Goal: Information Seeking & Learning: Check status

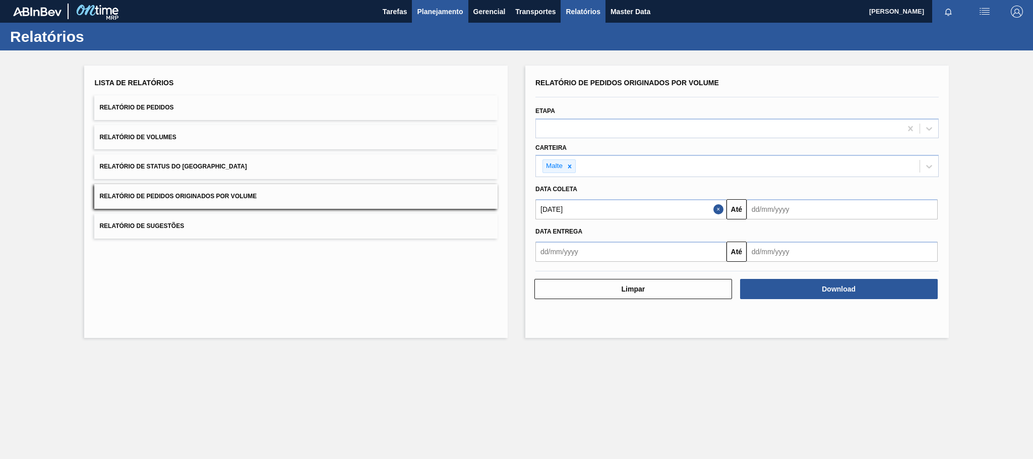
click at [443, 8] on span "Planejamento" at bounding box center [440, 12] width 46 height 12
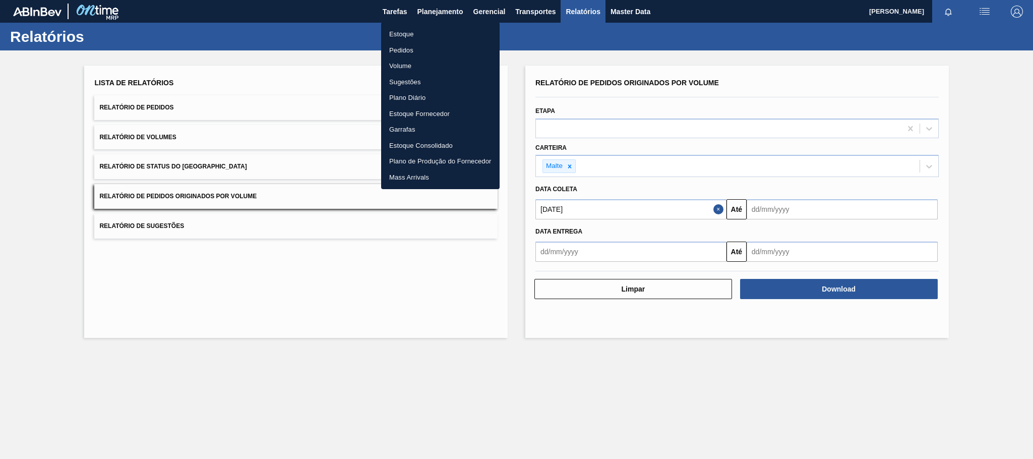
click at [411, 35] on li "Estoque" at bounding box center [440, 34] width 118 height 16
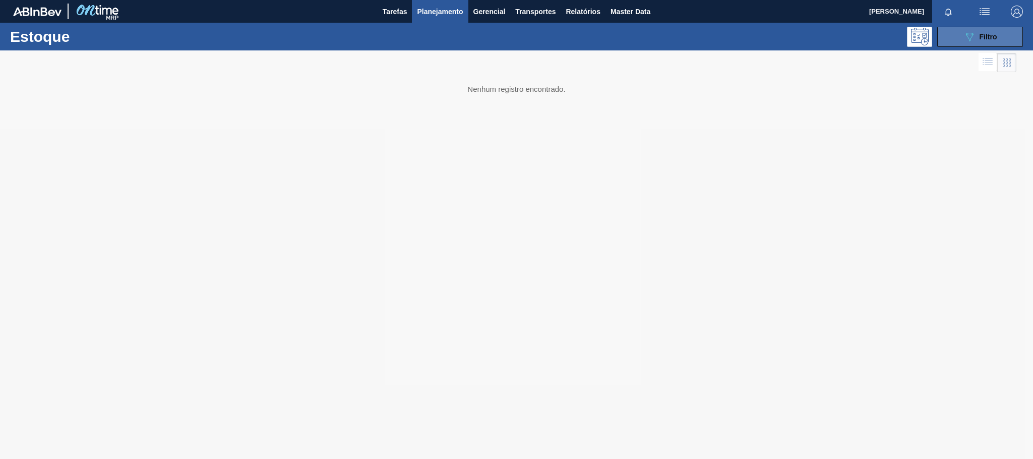
click at [967, 41] on icon "089F7B8B-B2A5-4AFE-B5C0-19BA573D28AC" at bounding box center [970, 37] width 12 height 12
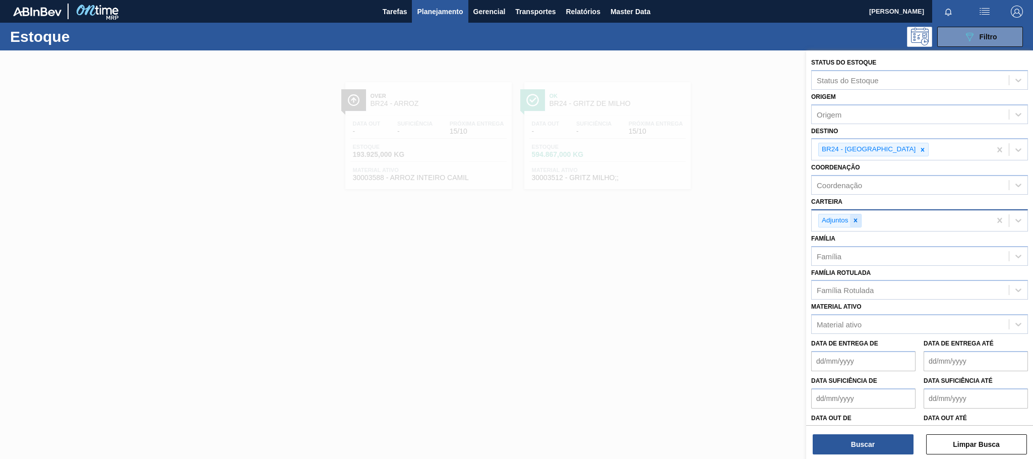
click at [858, 224] on icon at bounding box center [855, 220] width 7 height 7
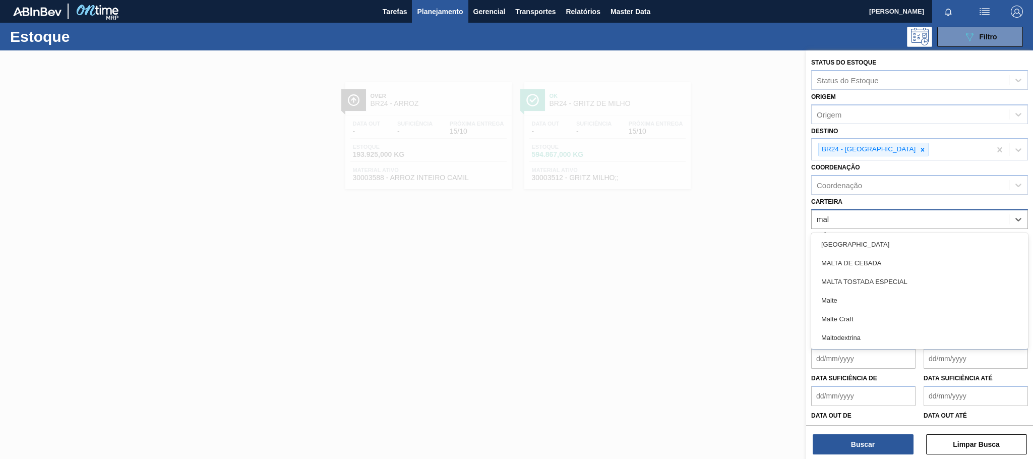
type input "malt"
click at [842, 301] on div "Malte" at bounding box center [919, 300] width 217 height 19
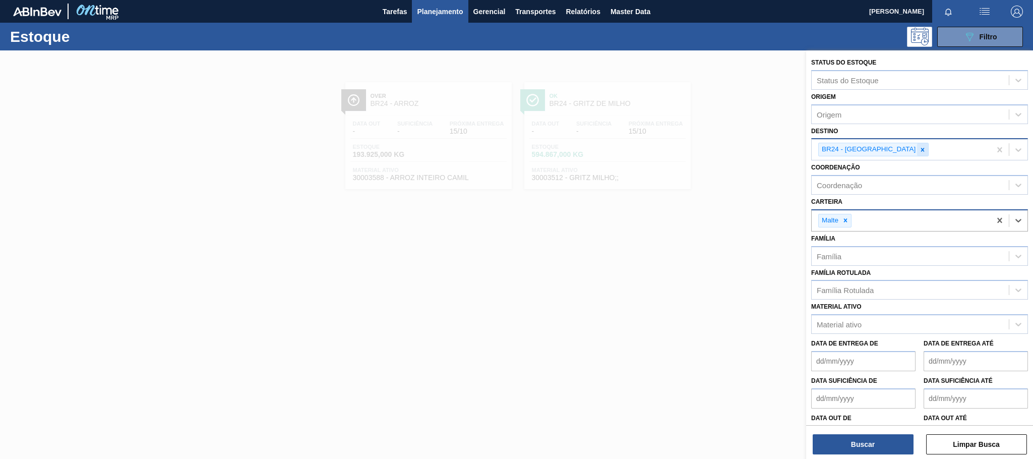
click at [919, 150] on icon at bounding box center [922, 149] width 7 height 7
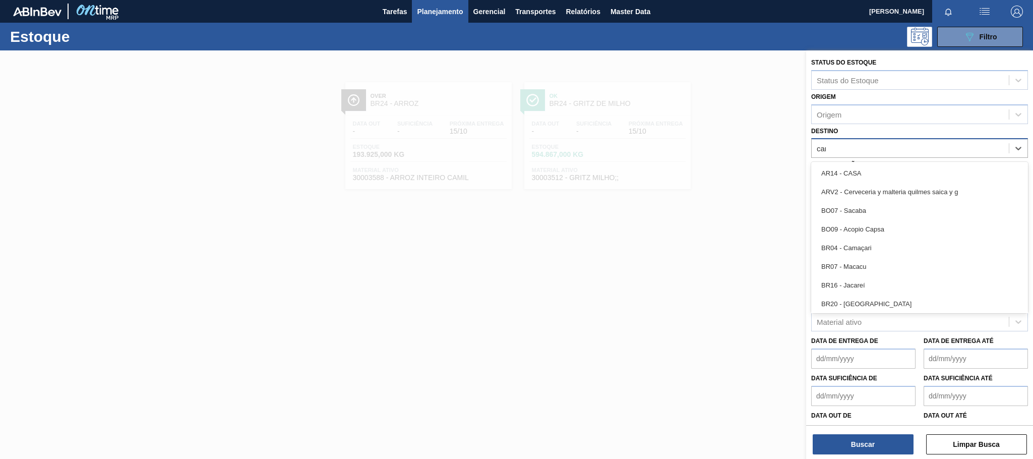
type input "cama"
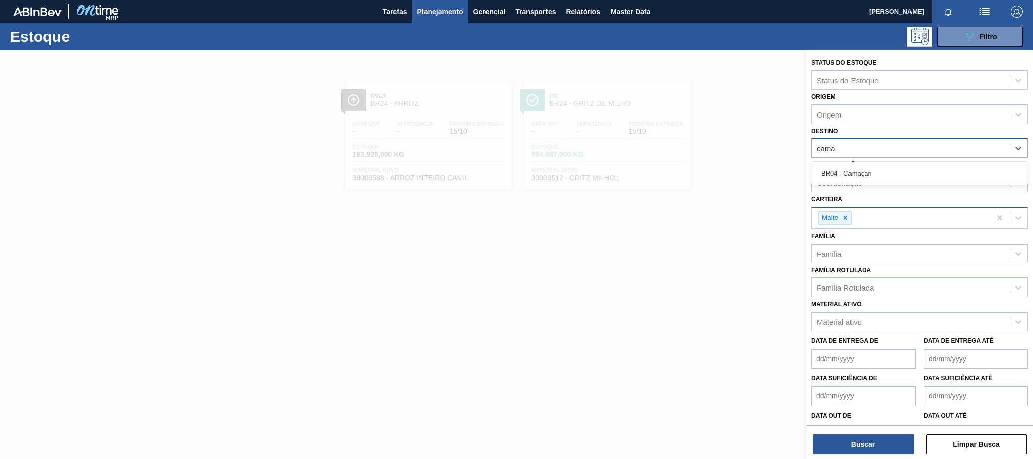
click at [879, 168] on div "BR04 - Camaçari" at bounding box center [919, 173] width 217 height 19
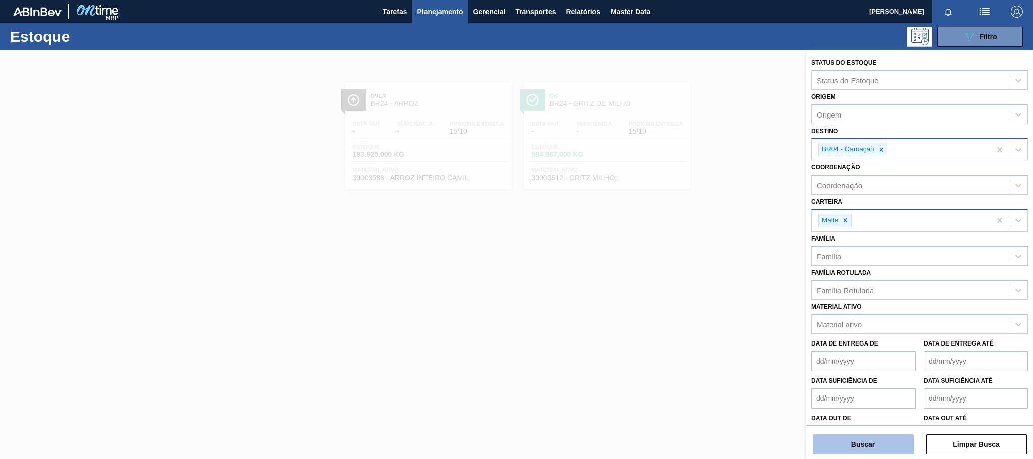
click at [867, 448] on button "Buscar" at bounding box center [863, 444] width 101 height 20
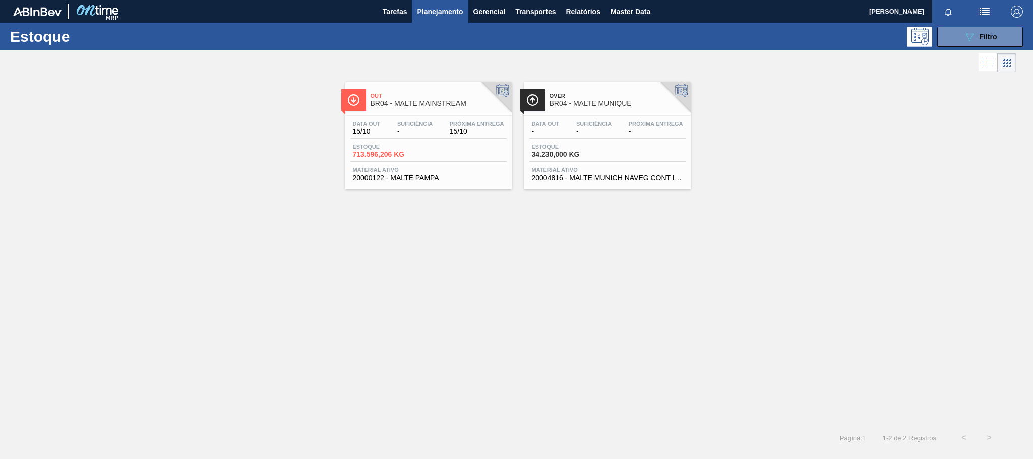
click at [459, 107] on span "BR04 - MALTE MAINSTREAM" at bounding box center [439, 104] width 136 height 8
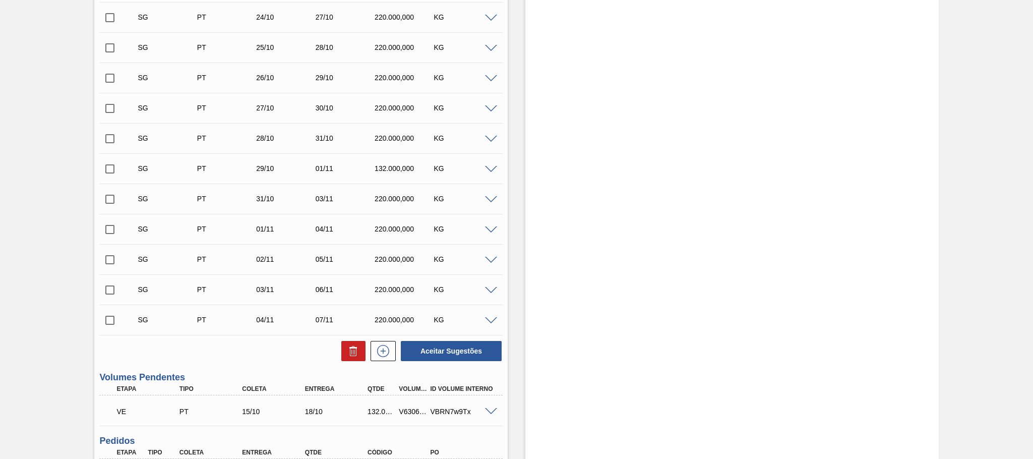
scroll to position [681, 0]
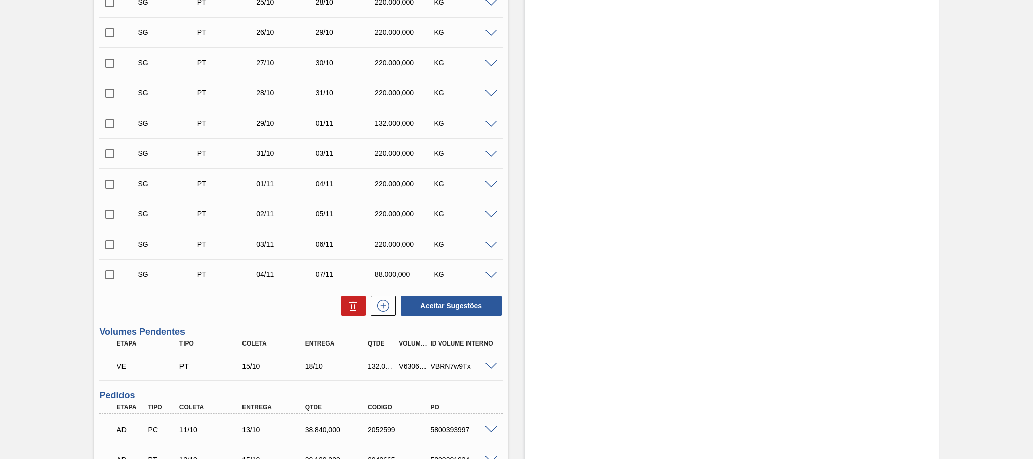
scroll to position [681, 0]
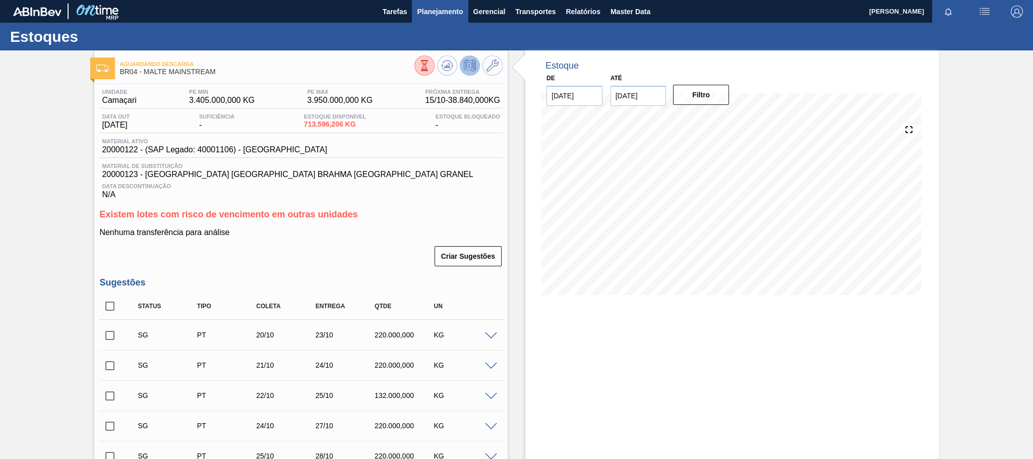
click at [427, 16] on span "Planejamento" at bounding box center [440, 12] width 46 height 12
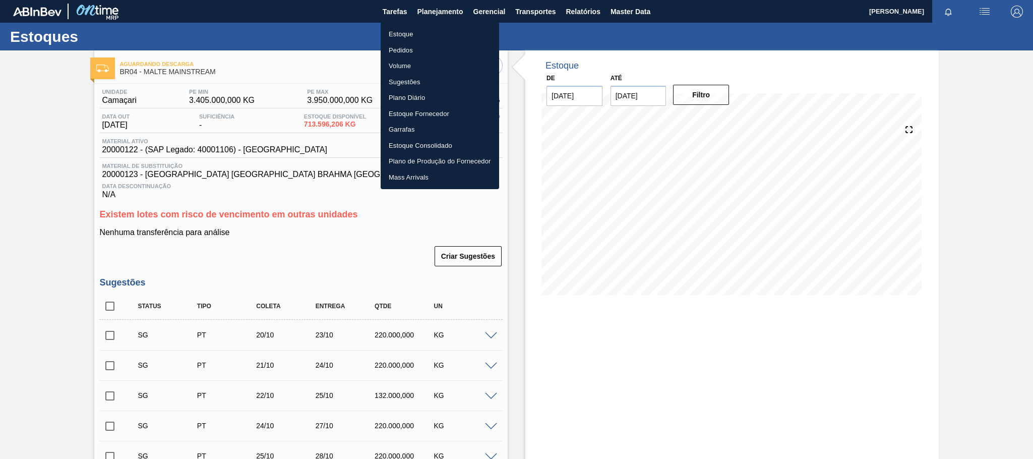
click at [405, 29] on li "Estoque" at bounding box center [440, 34] width 118 height 16
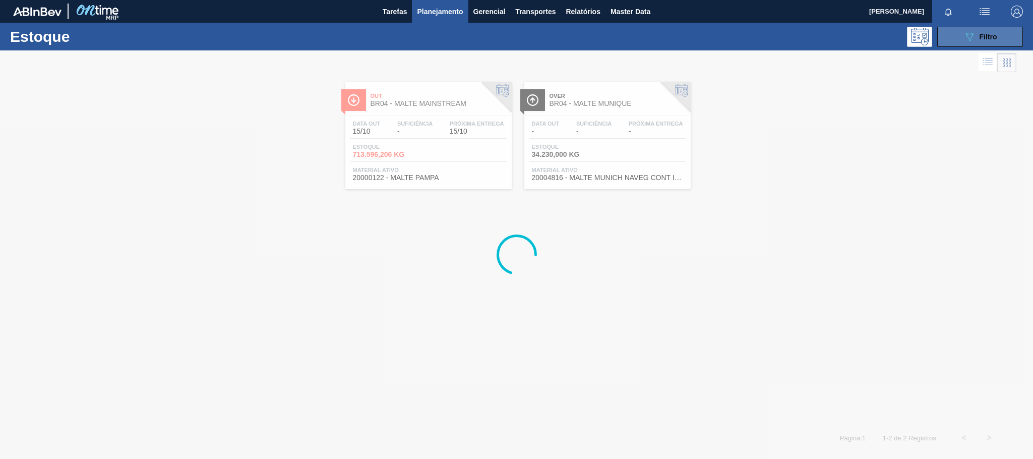
click at [979, 32] on div "089F7B8B-B2A5-4AFE-B5C0-19BA573D28AC Filtro" at bounding box center [981, 37] width 34 height 12
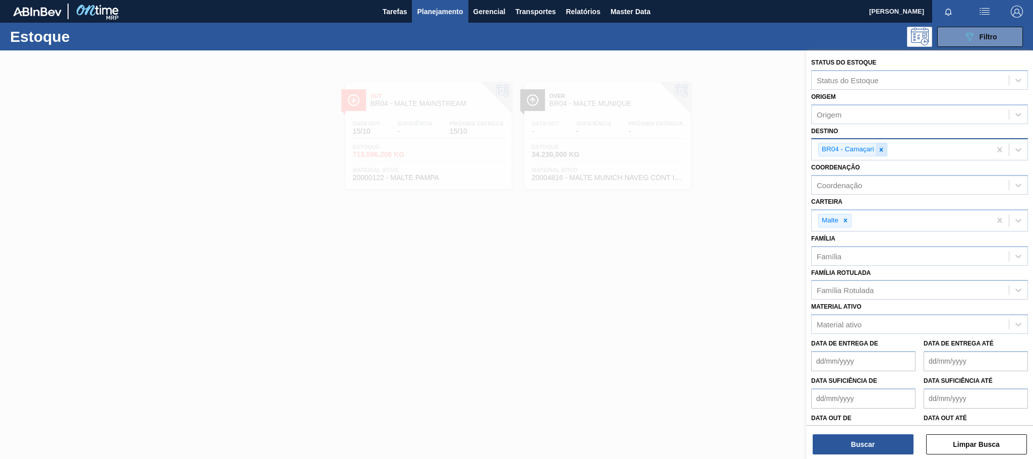
click at [881, 147] on icon at bounding box center [881, 149] width 7 height 7
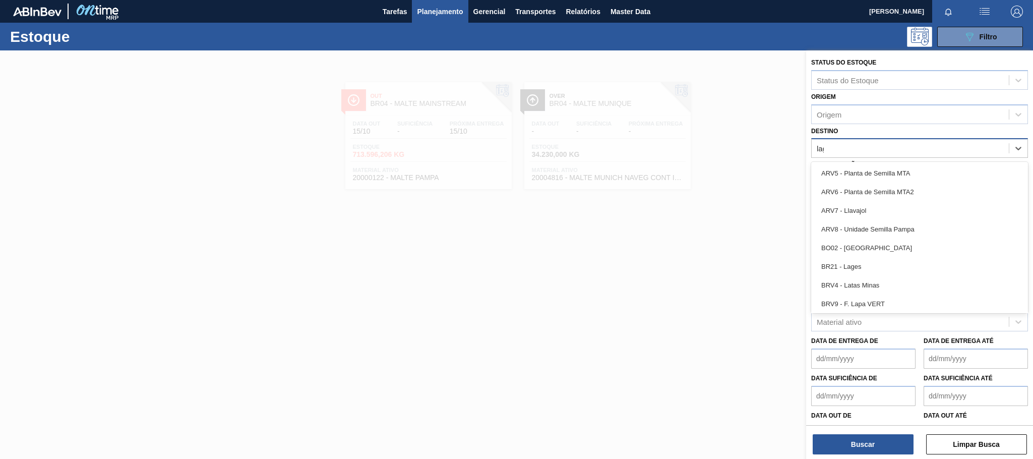
type input "lage"
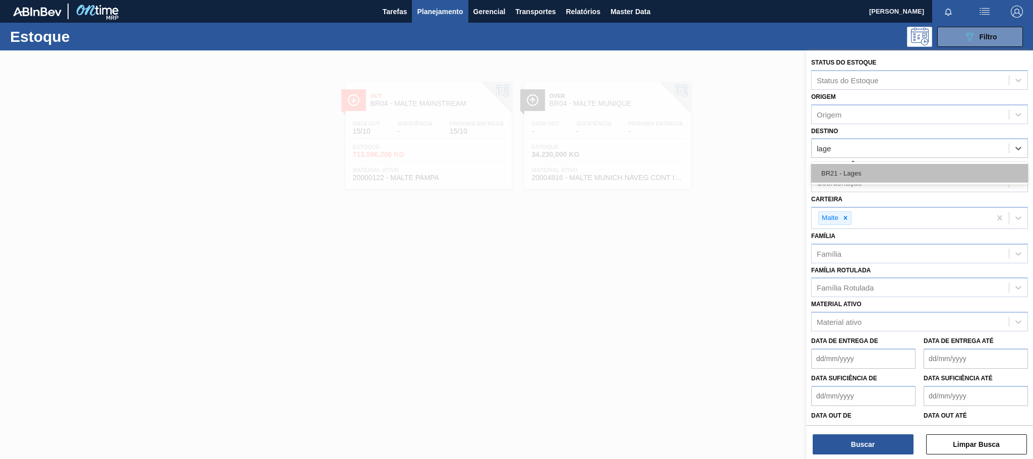
click at [828, 173] on div "BR21 - Lages" at bounding box center [919, 173] width 217 height 19
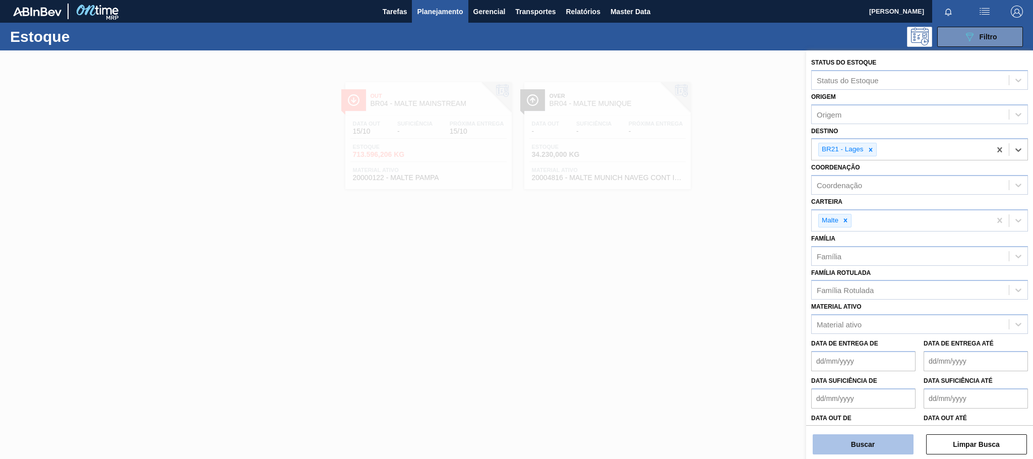
click at [868, 440] on button "Buscar" at bounding box center [863, 444] width 101 height 20
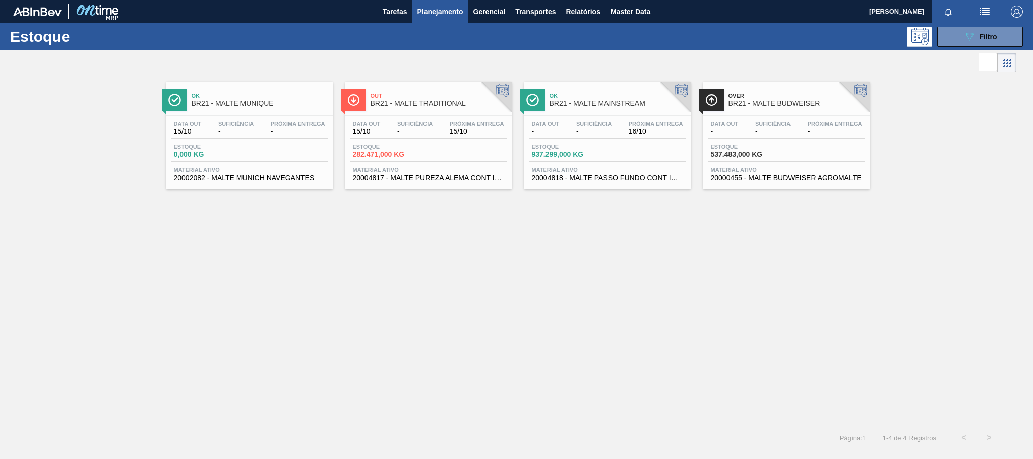
click at [587, 109] on div "Ok BR21 - MALTE MAINSTREAM" at bounding box center [618, 100] width 136 height 23
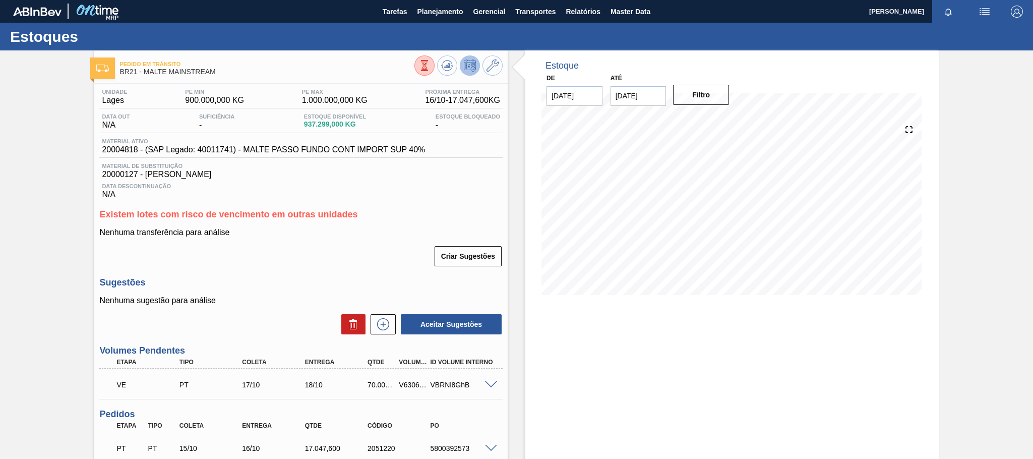
scroll to position [76, 0]
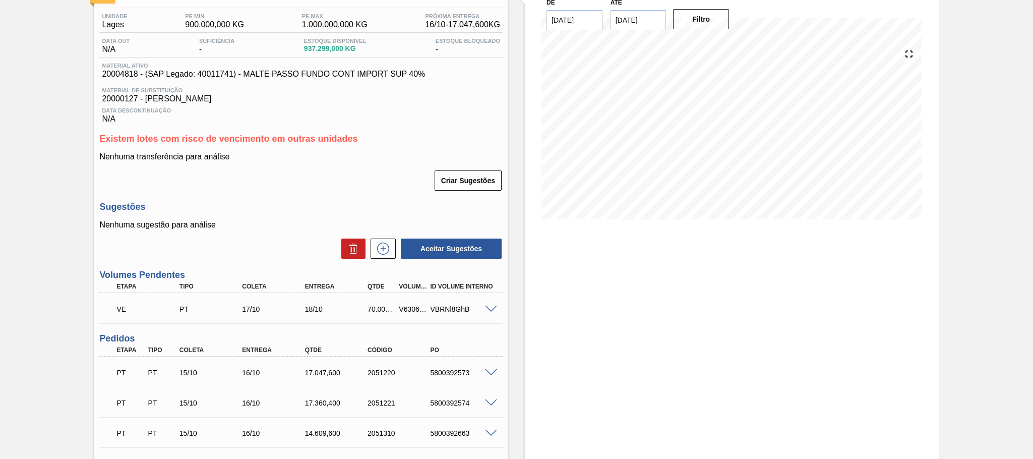
click at [492, 309] on span at bounding box center [491, 310] width 12 height 8
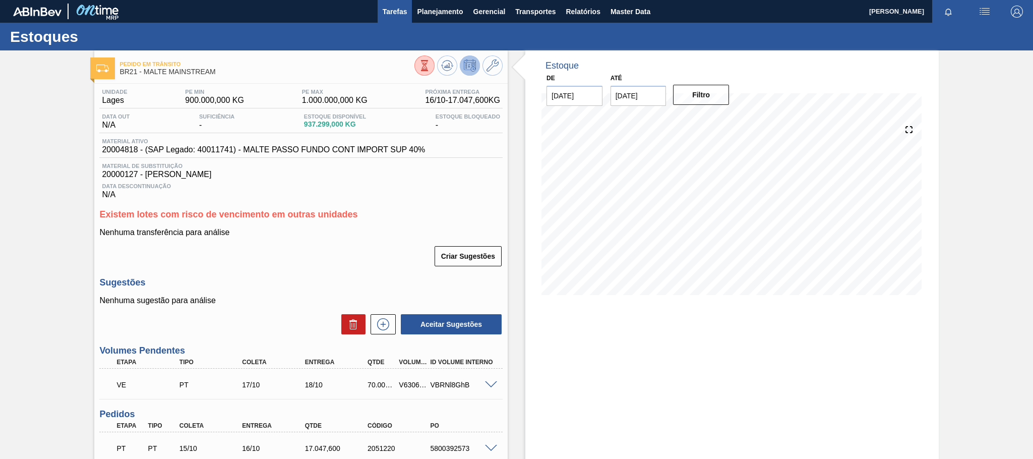
click at [404, 8] on span "Tarefas" at bounding box center [395, 12] width 25 height 12
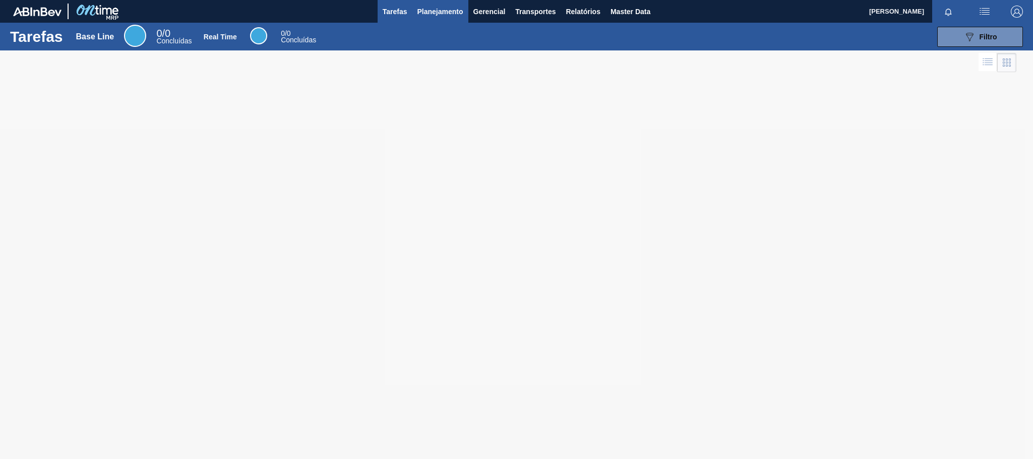
click at [457, 8] on span "Planejamento" at bounding box center [440, 12] width 46 height 12
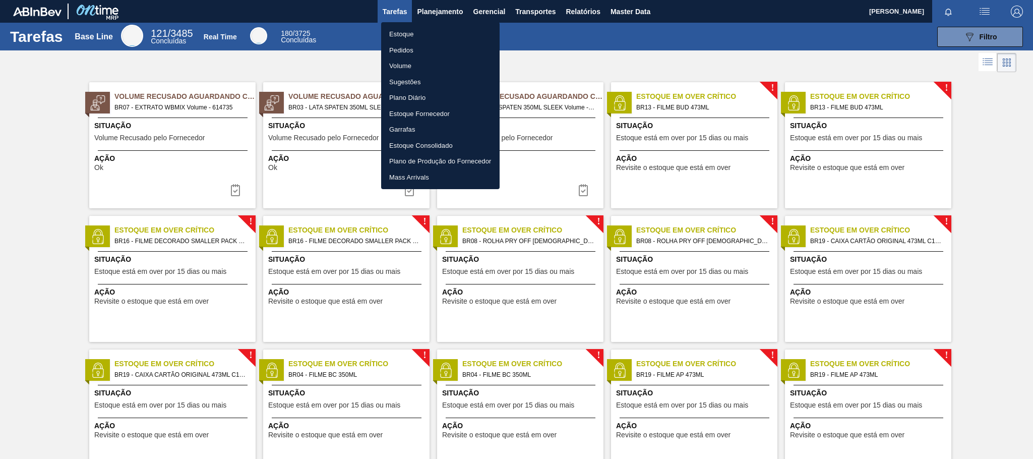
click at [391, 29] on li "Estoque" at bounding box center [440, 34] width 118 height 16
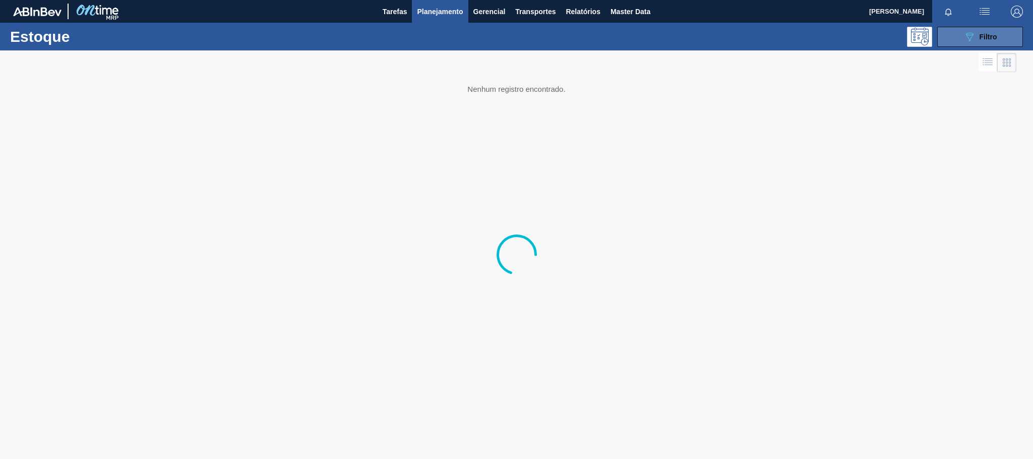
click at [950, 35] on button "089F7B8B-B2A5-4AFE-B5C0-19BA573D28AC Filtro" at bounding box center [980, 37] width 86 height 20
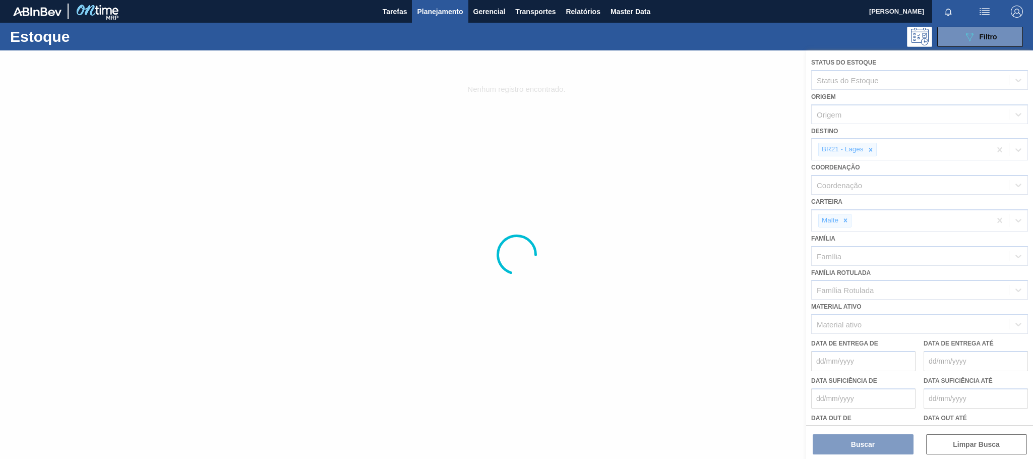
click at [869, 149] on div at bounding box center [516, 254] width 1033 height 408
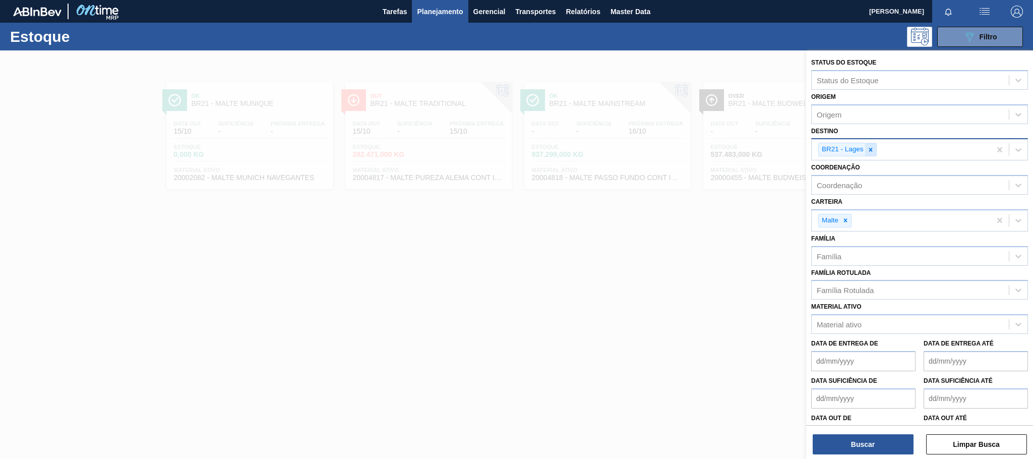
click at [873, 149] on icon at bounding box center [870, 149] width 7 height 7
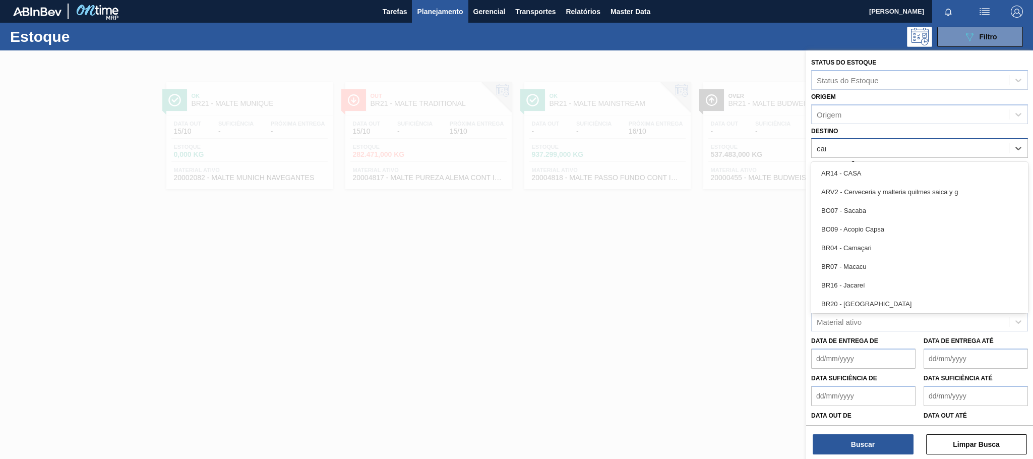
type input "cama"
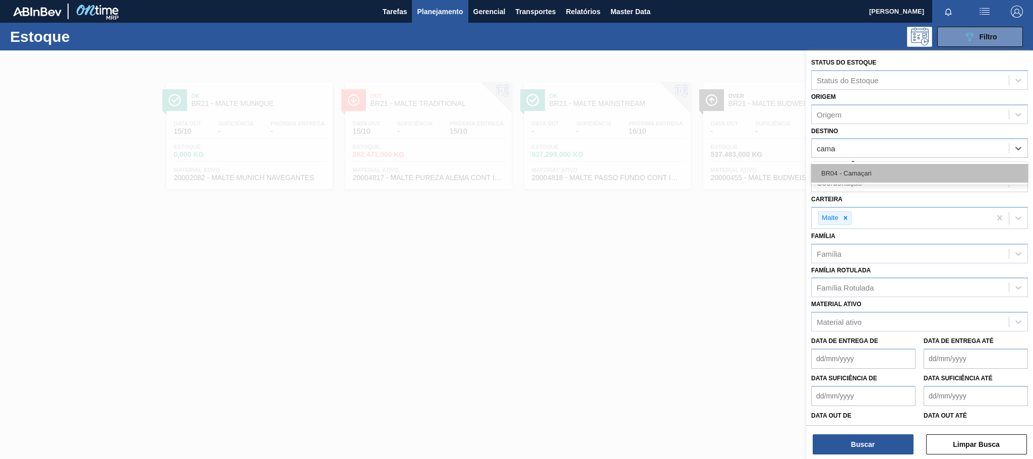
click at [860, 171] on div "BR04 - Camaçari" at bounding box center [919, 173] width 217 height 19
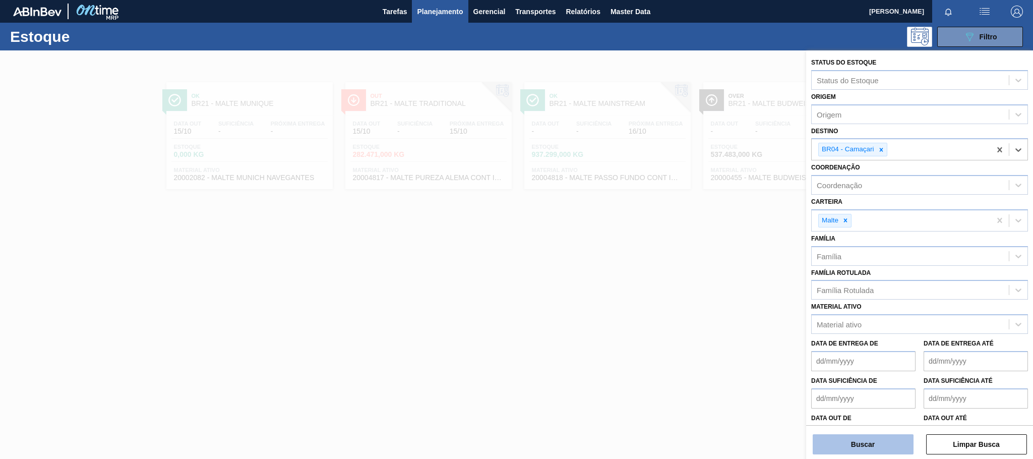
click at [870, 446] on button "Buscar" at bounding box center [863, 444] width 101 height 20
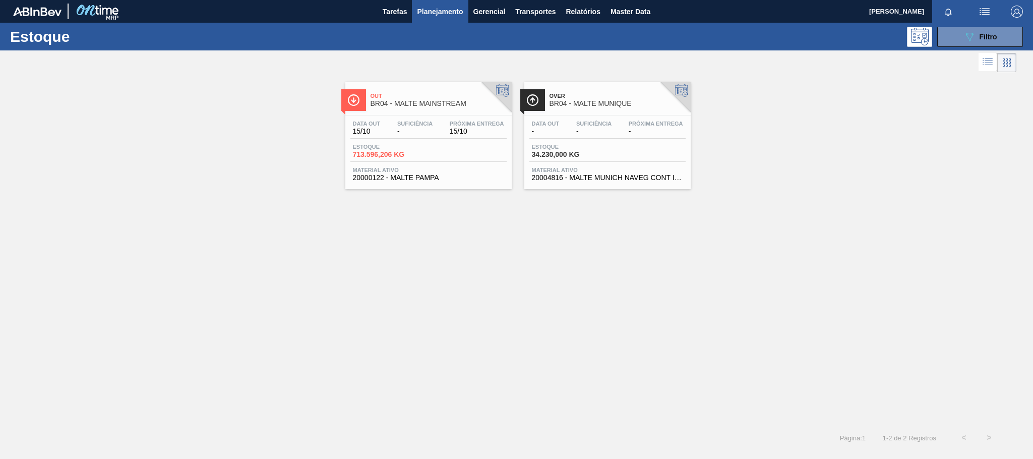
click at [398, 99] on span "Out" at bounding box center [439, 96] width 136 height 6
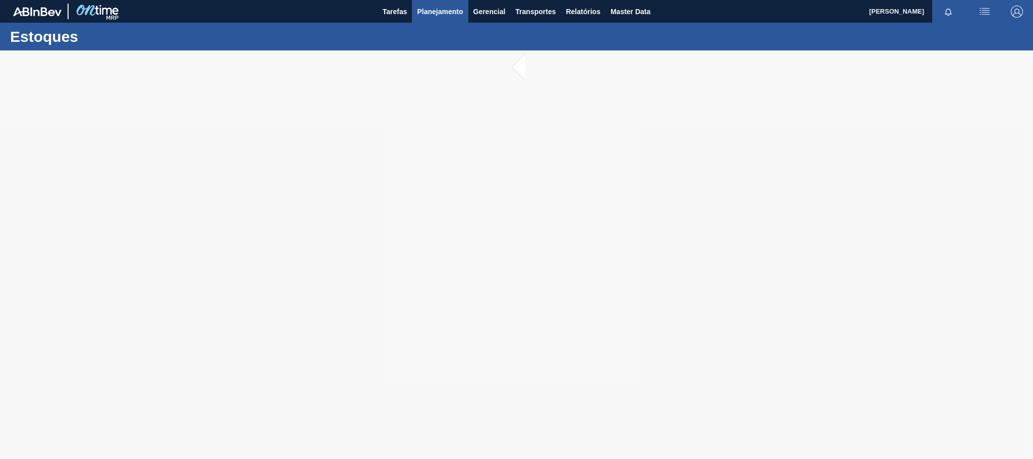
click at [442, 10] on span "Planejamento" at bounding box center [440, 12] width 46 height 12
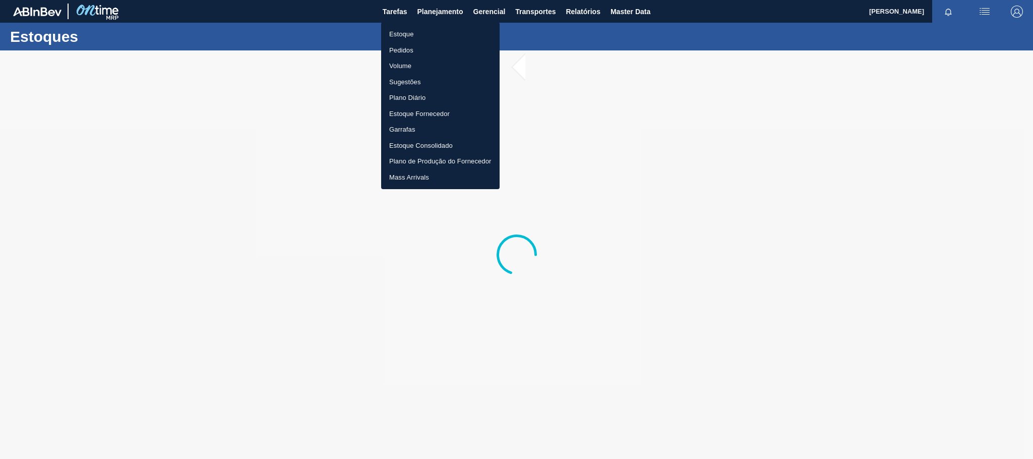
click at [403, 38] on li "Estoque" at bounding box center [440, 34] width 118 height 16
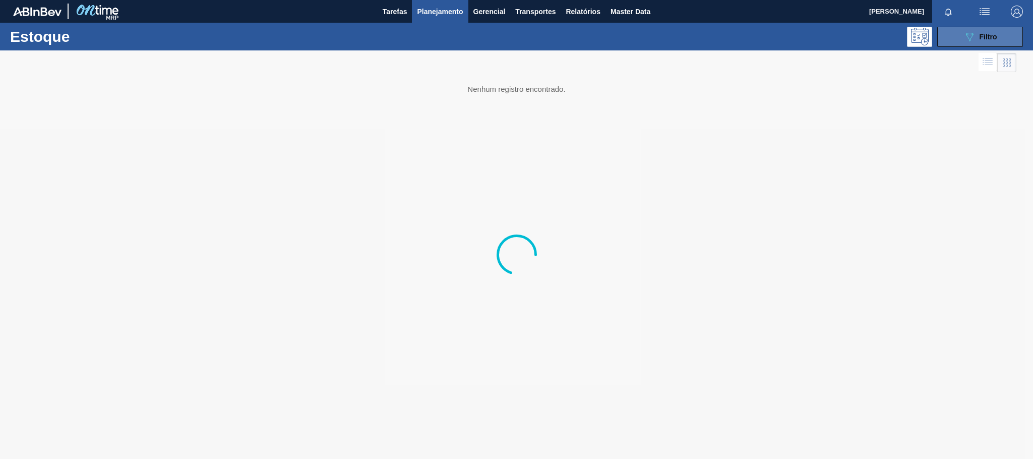
click at [946, 41] on button "089F7B8B-B2A5-4AFE-B5C0-19BA573D28AC Filtro" at bounding box center [980, 37] width 86 height 20
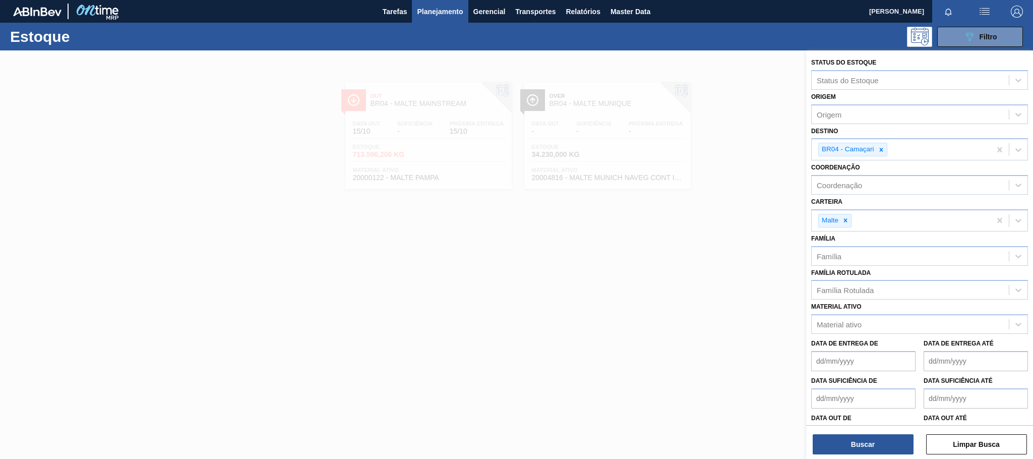
click at [769, 178] on div at bounding box center [516, 279] width 1033 height 459
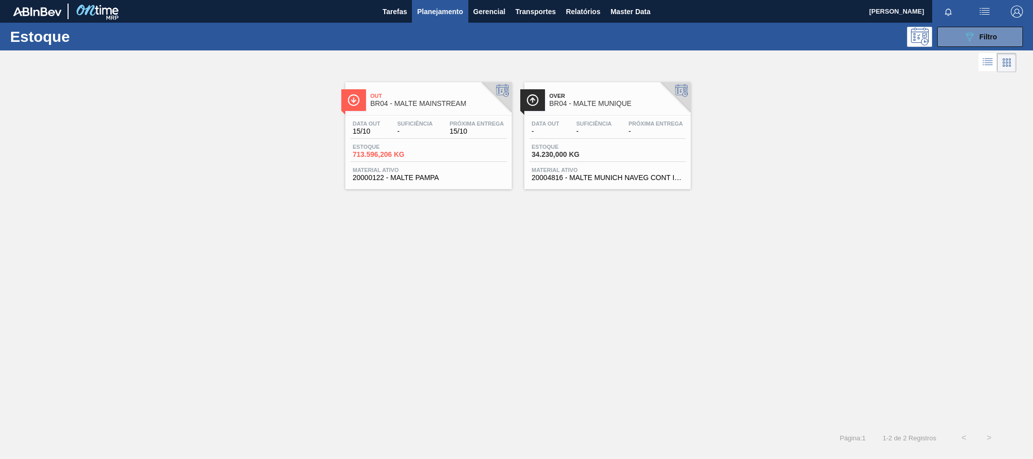
click at [627, 124] on div "Próxima Entrega -" at bounding box center [655, 128] width 59 height 15
click at [427, 130] on span "-" at bounding box center [414, 132] width 35 height 8
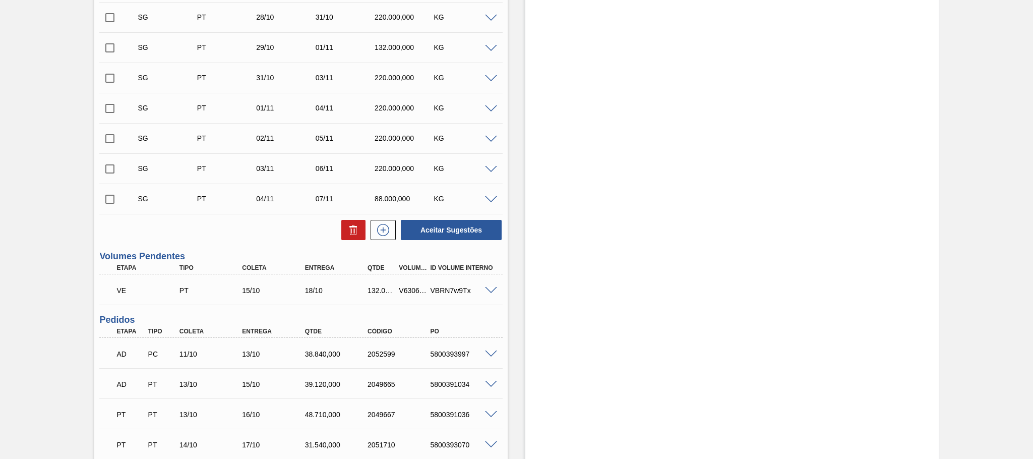
scroll to position [605, 0]
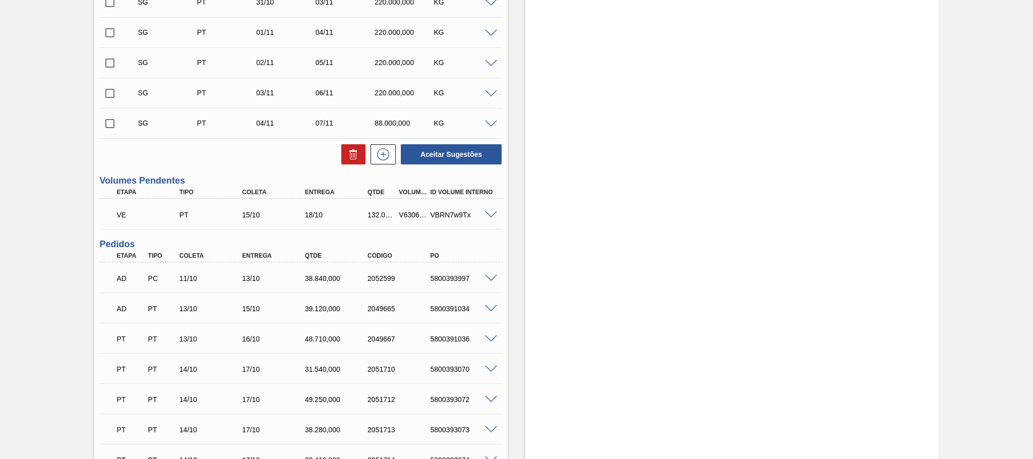
click at [413, 216] on div "V630696" at bounding box center [412, 215] width 33 height 8
copy div "V630696"
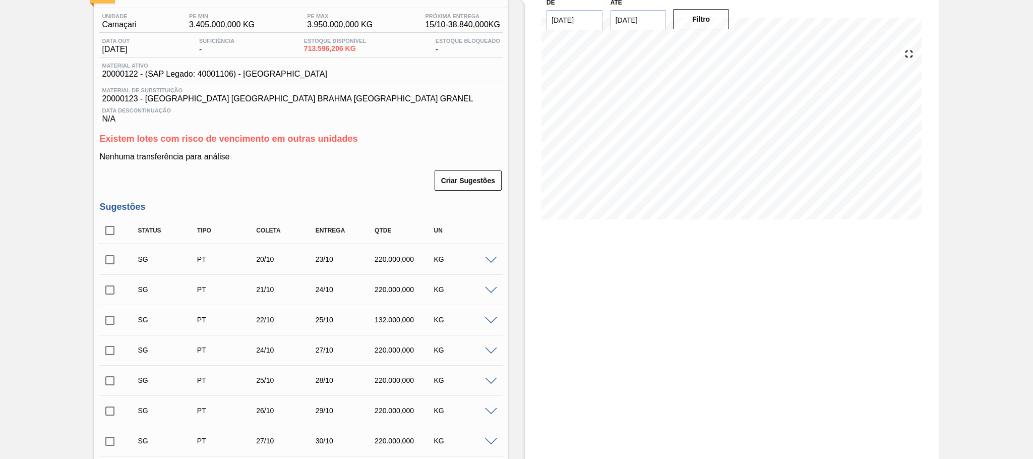
scroll to position [0, 0]
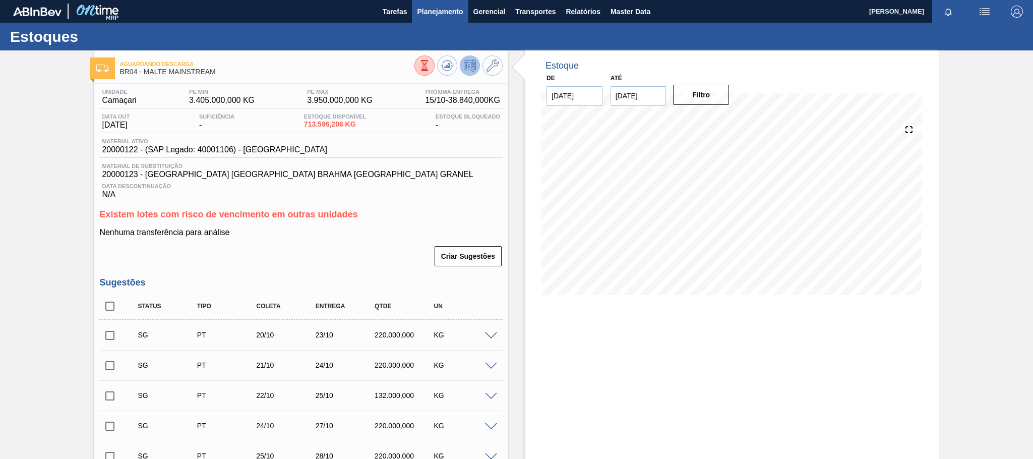
click at [454, 14] on span "Planejamento" at bounding box center [440, 12] width 46 height 12
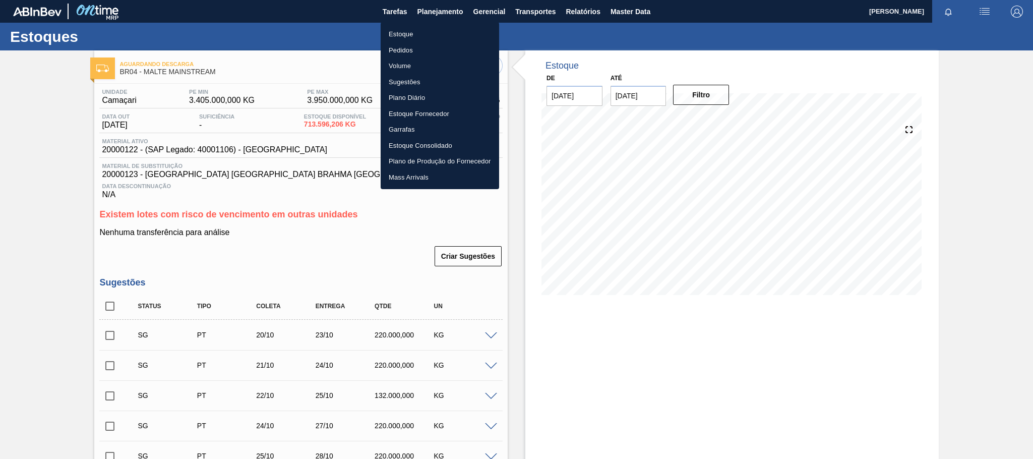
click at [403, 34] on li "Estoque" at bounding box center [440, 34] width 118 height 16
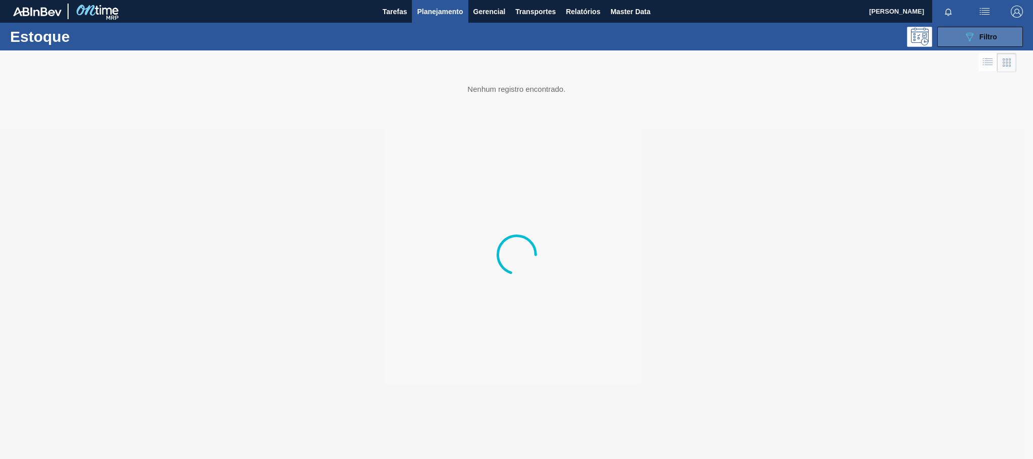
click at [967, 35] on icon at bounding box center [970, 37] width 8 height 9
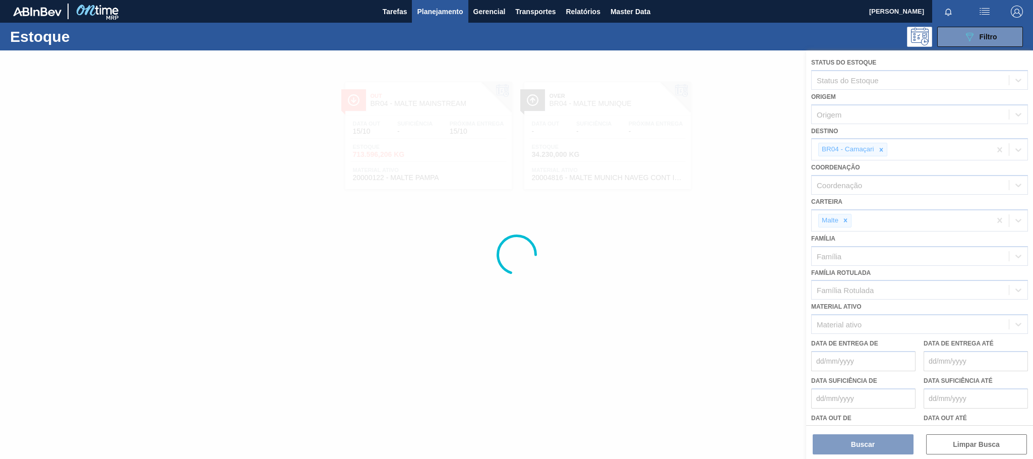
click at [882, 147] on div at bounding box center [516, 254] width 1033 height 408
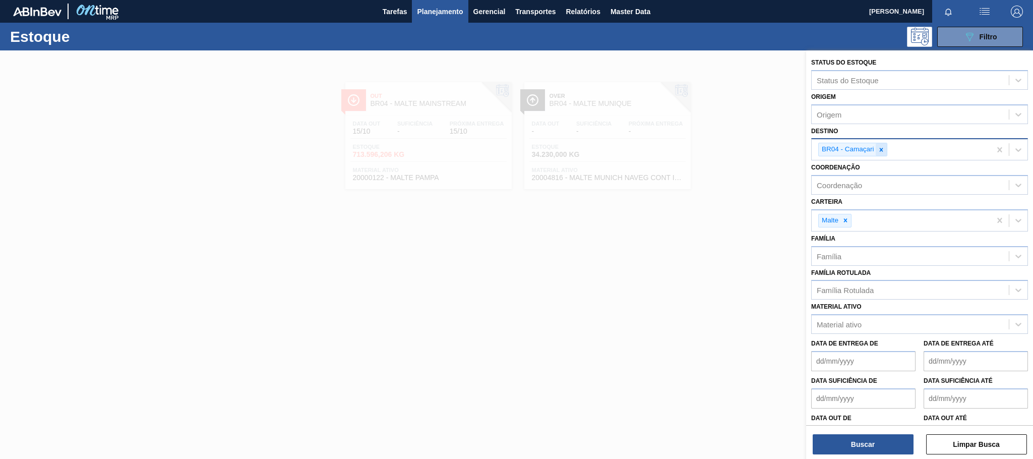
click at [883, 150] on icon at bounding box center [881, 149] width 7 height 7
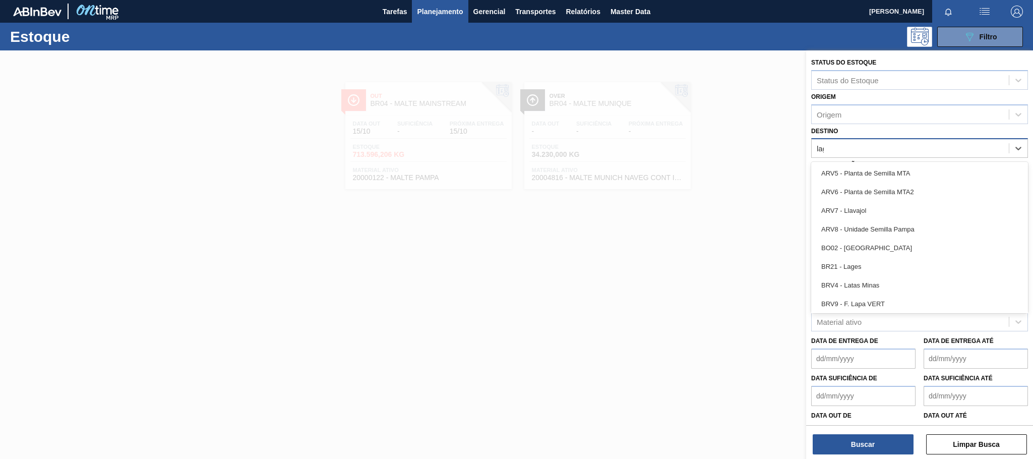
type input "lage"
click at [864, 165] on div "BR21 - Lages" at bounding box center [919, 173] width 217 height 19
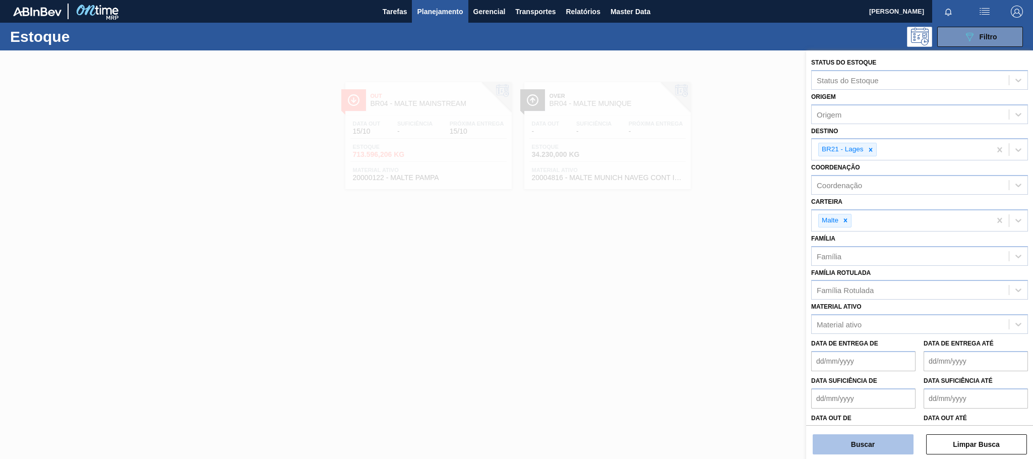
click at [869, 438] on button "Buscar" at bounding box center [863, 444] width 101 height 20
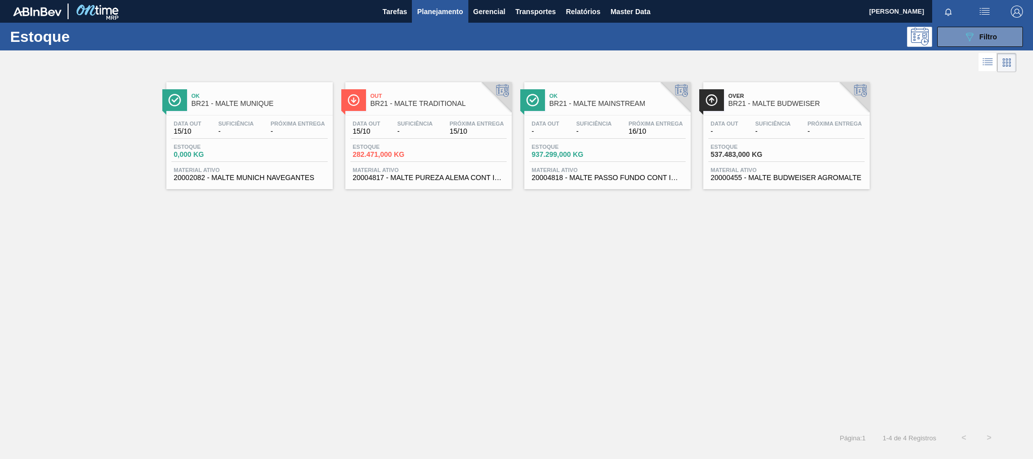
click at [587, 138] on div "Data out - Suficiência - Próxima Entrega 16/10" at bounding box center [607, 130] width 156 height 18
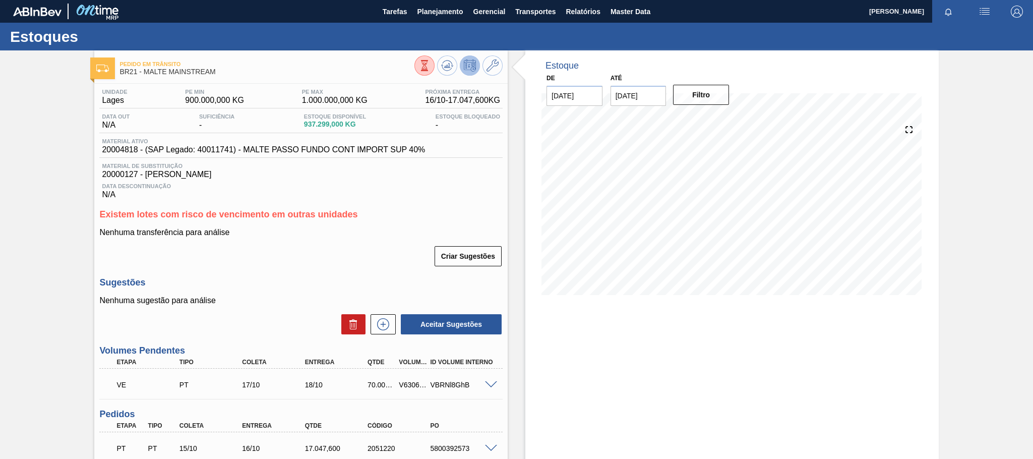
click at [412, 387] on div "V630695" at bounding box center [412, 385] width 33 height 8
copy div "V630695"
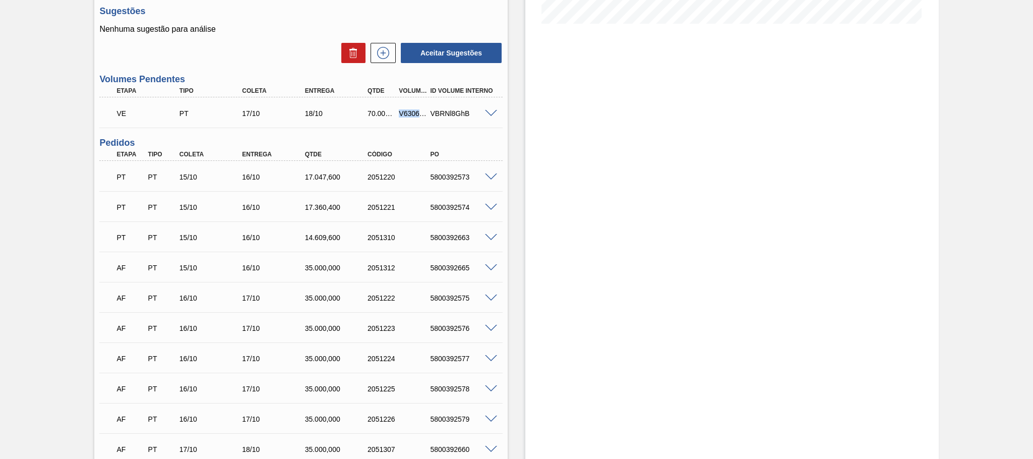
scroll to position [120, 0]
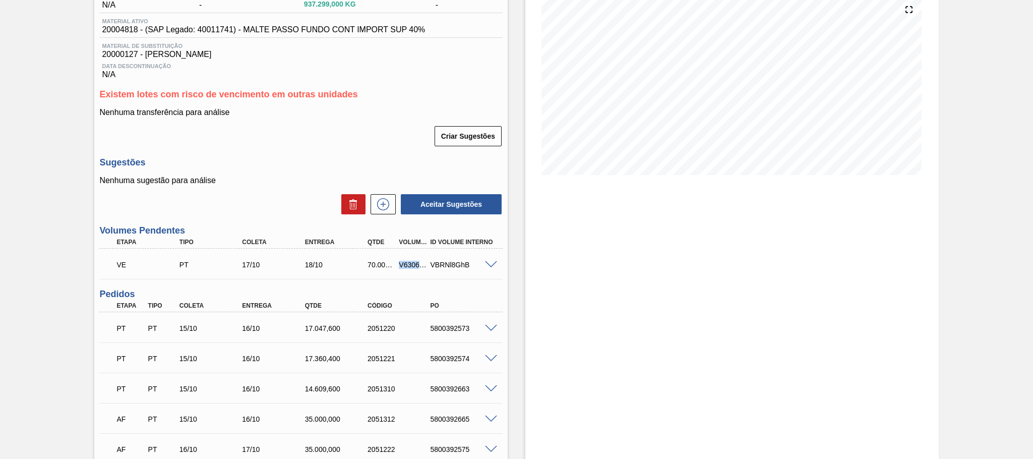
click at [569, 363] on div "Estoque De 15/10/2025 Até 29/10/2025 Filtro" at bounding box center [731, 343] width 413 height 827
click at [663, 333] on div "Estoque De 15/10/2025 Até 29/10/2025 Filtro" at bounding box center [731, 343] width 413 height 827
click at [715, 305] on div "Estoque De 15/10/2025 Até 29/10/2025 Filtro" at bounding box center [731, 343] width 413 height 827
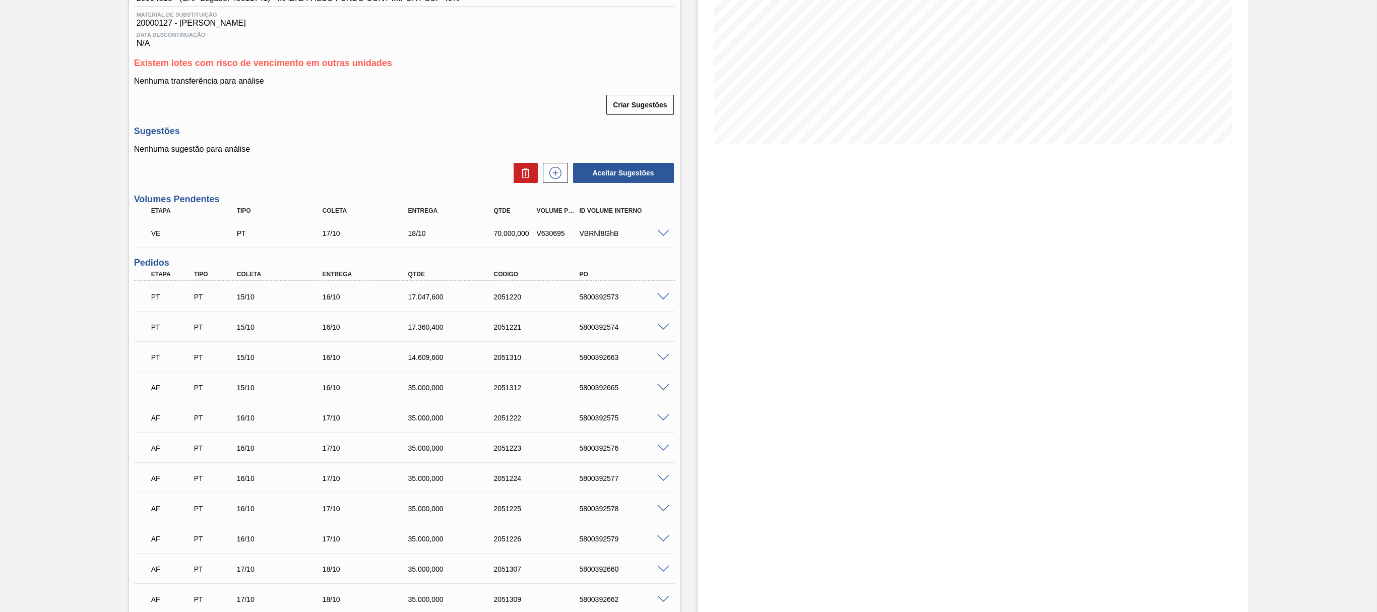
scroll to position [50, 0]
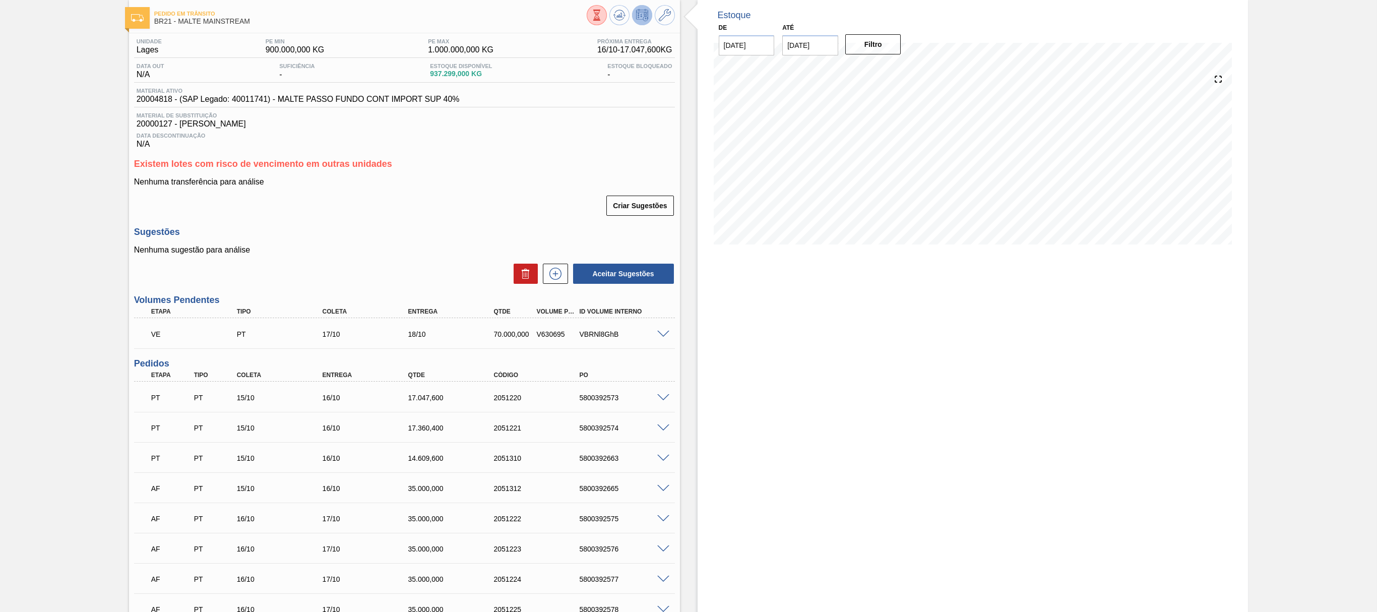
click at [559, 334] on div "V630695" at bounding box center [557, 334] width 47 height 8
click at [620, 366] on h3 "Pedidos" at bounding box center [404, 363] width 541 height 11
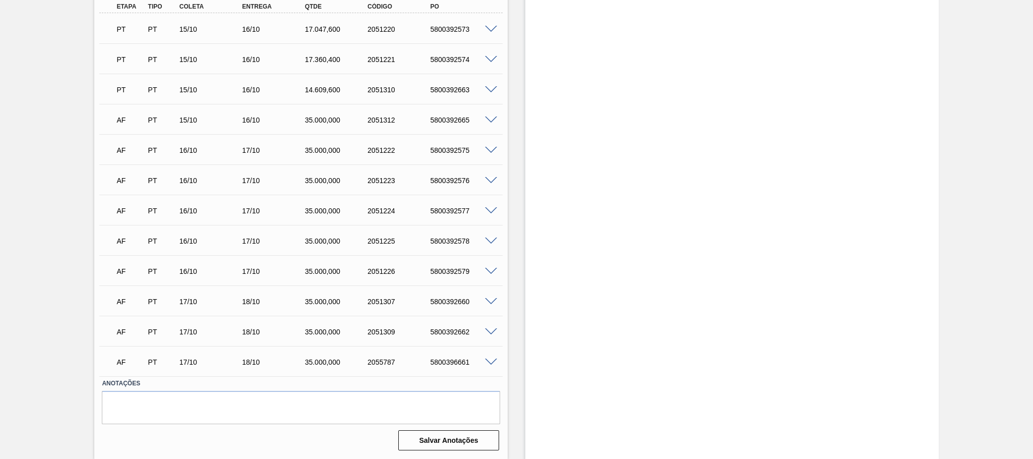
scroll to position [0, 0]
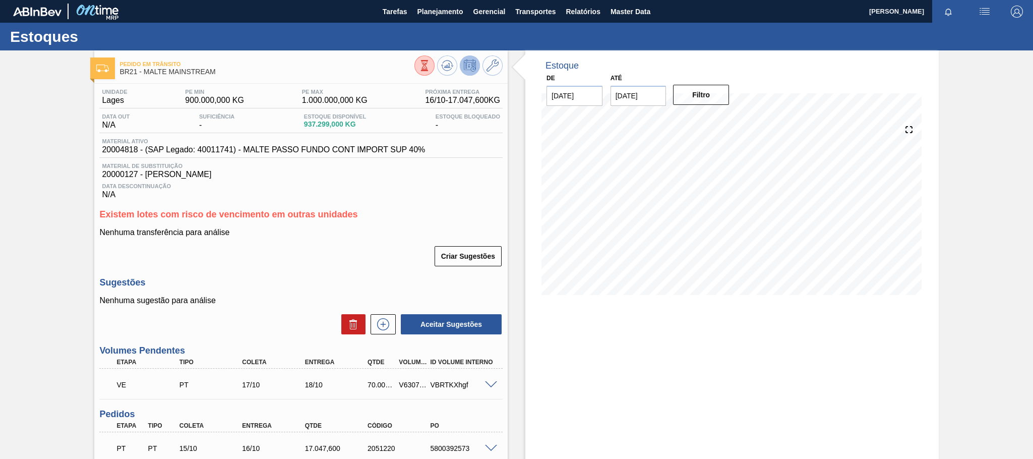
click at [492, 389] on span at bounding box center [491, 385] width 12 height 8
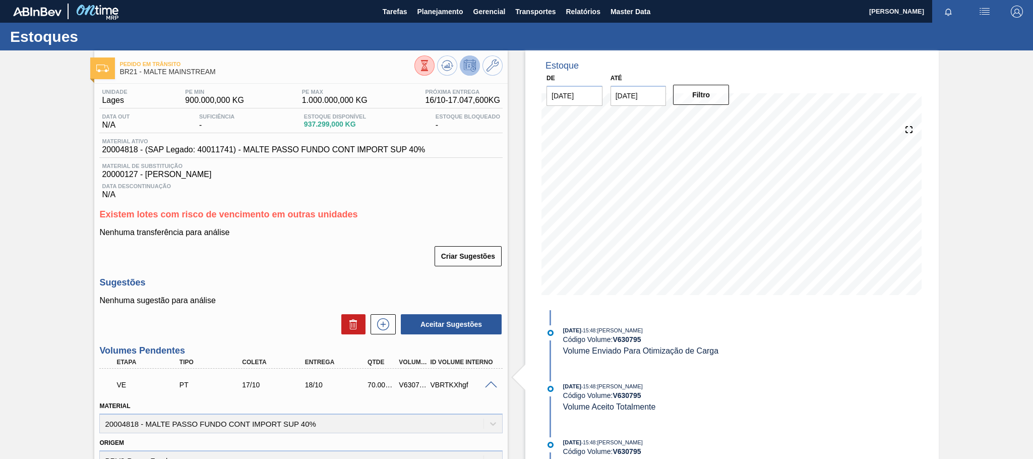
click at [632, 341] on strong "V 630795" at bounding box center [627, 339] width 28 height 8
copy strong "V 630795"
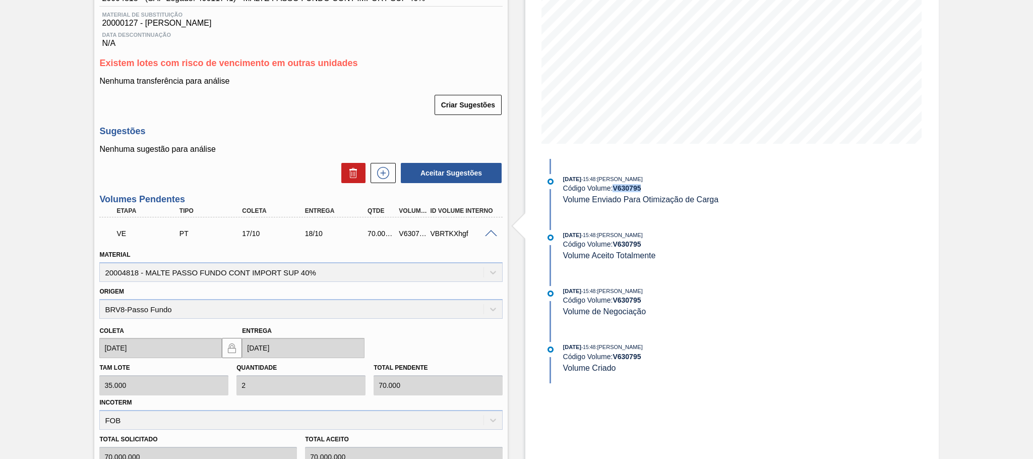
scroll to position [227, 0]
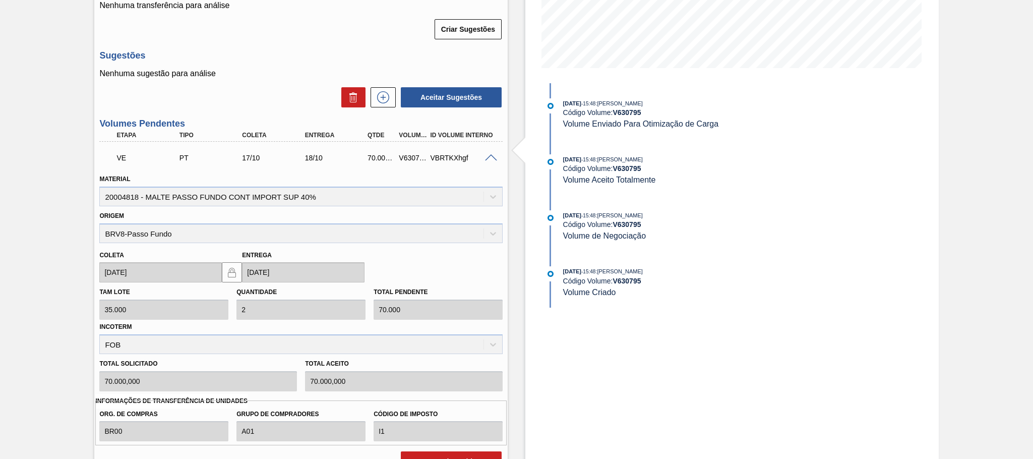
click at [490, 160] on span at bounding box center [491, 158] width 12 height 8
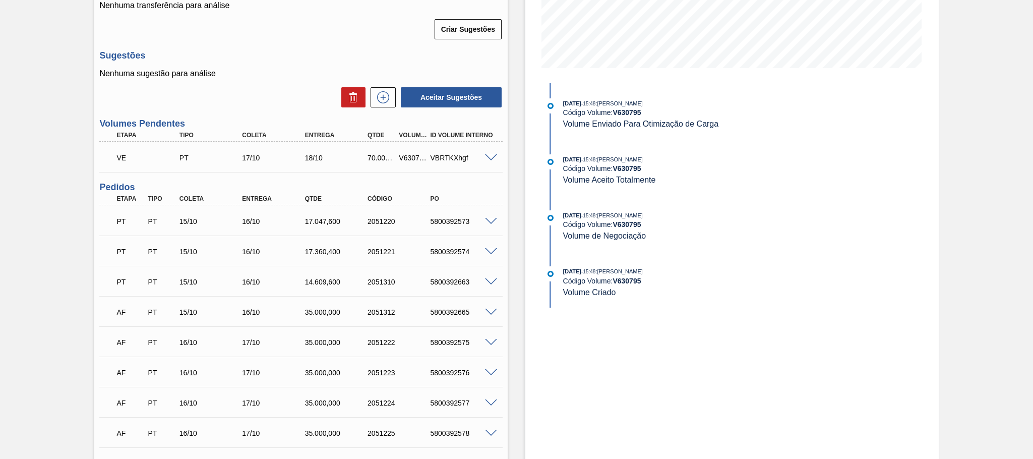
scroll to position [0, 0]
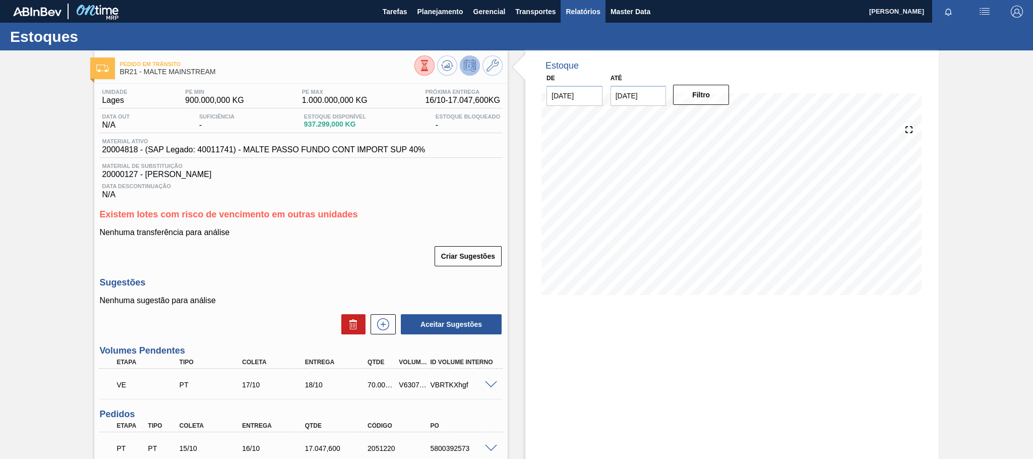
click at [576, 8] on span "Relatórios" at bounding box center [583, 12] width 34 height 12
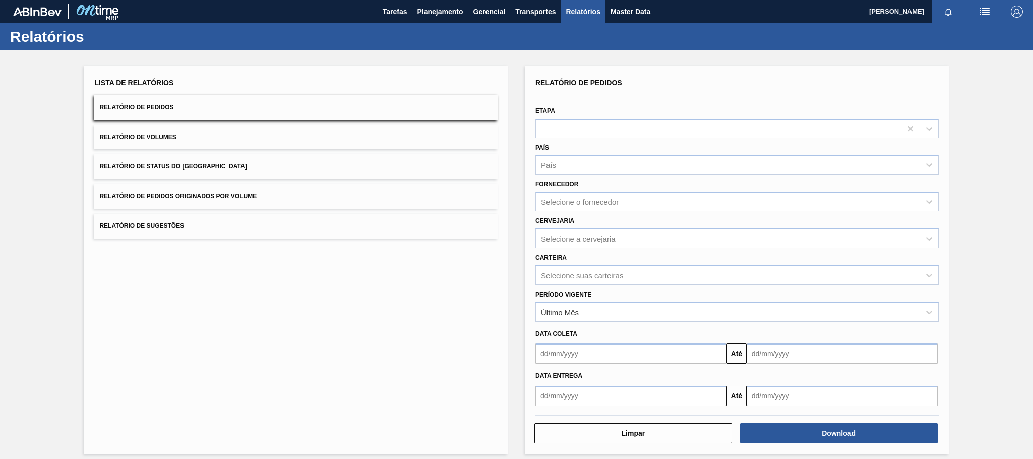
click at [255, 201] on button "Relatório de Pedidos Originados por Volume" at bounding box center [295, 196] width 403 height 25
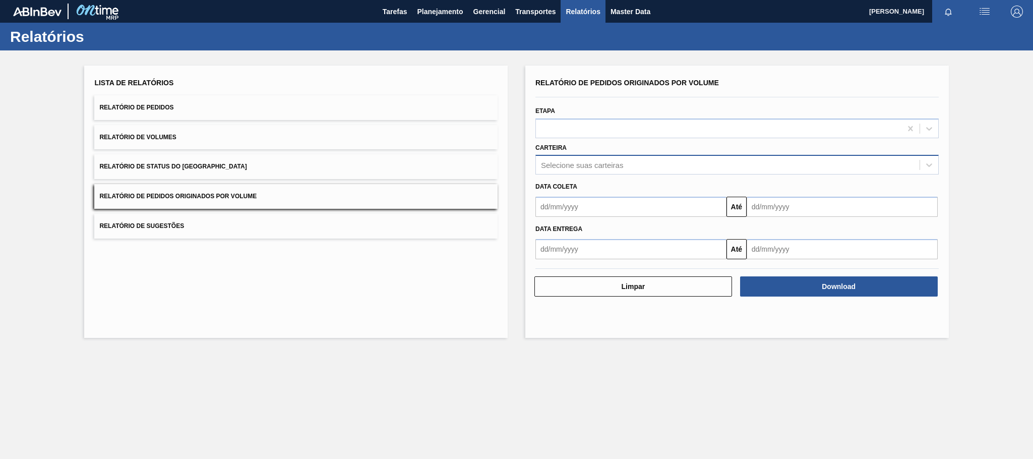
click at [565, 166] on div "Selecione suas carteiras" at bounding box center [582, 165] width 82 height 9
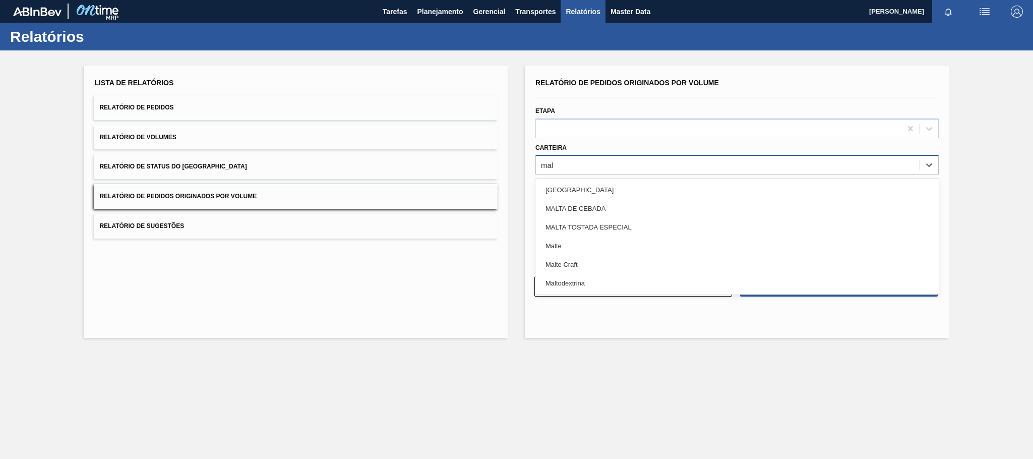
type input "malt"
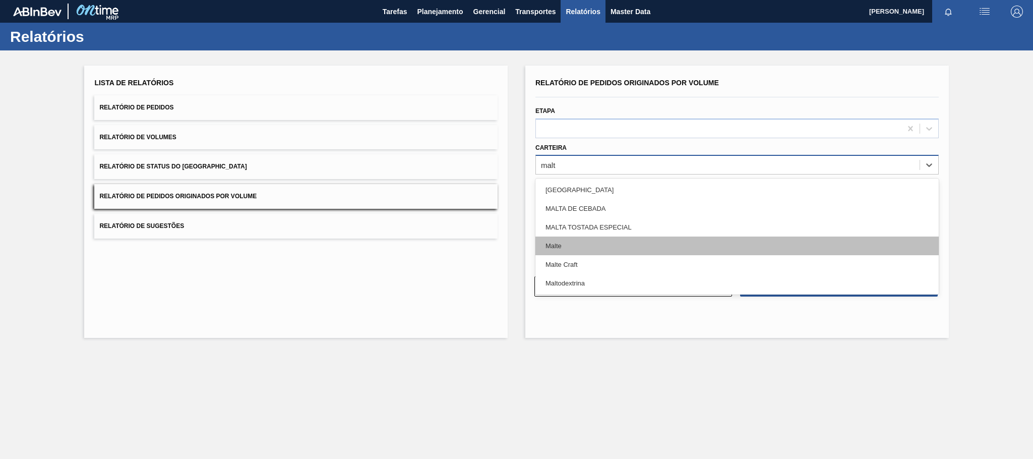
click at [559, 245] on div "Malte" at bounding box center [736, 245] width 403 height 19
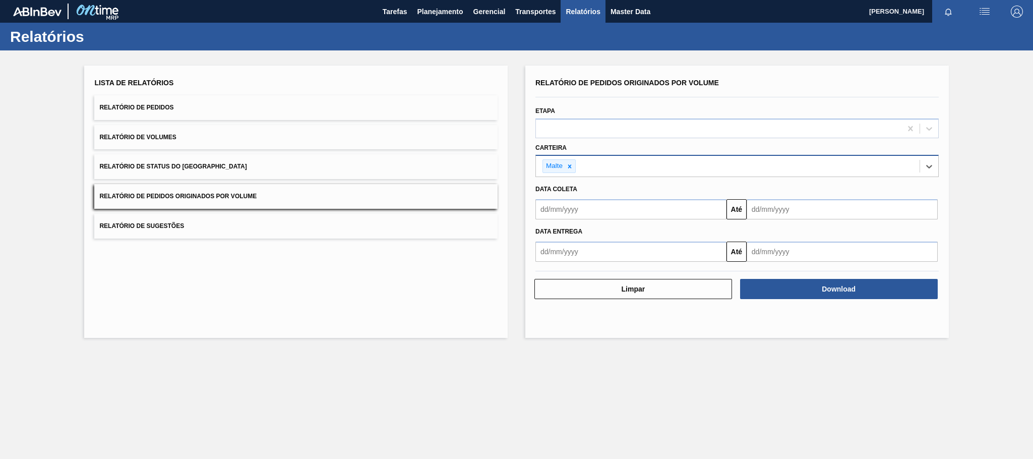
click at [565, 210] on input "text" at bounding box center [630, 209] width 191 height 20
type input "01/01/2025"
click at [595, 268] on div "1" at bounding box center [596, 266] width 14 height 14
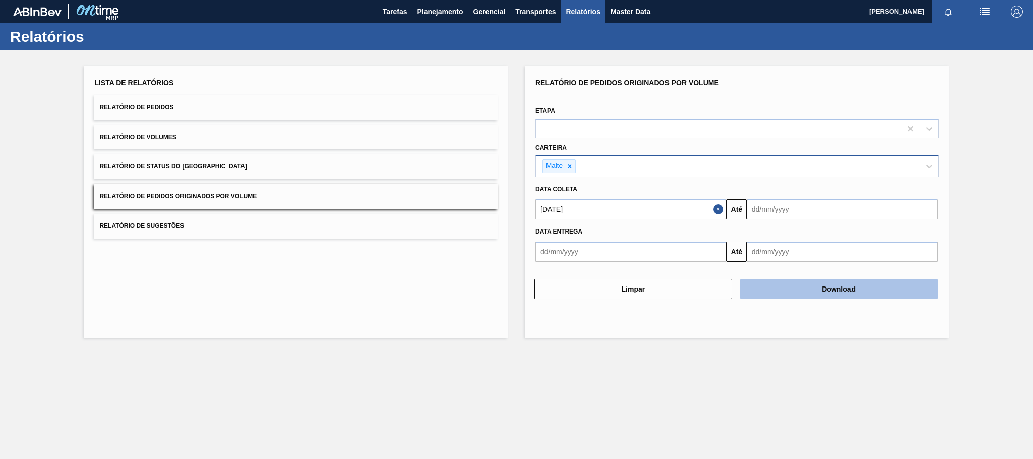
click at [823, 295] on button "Download" at bounding box center [839, 289] width 198 height 20
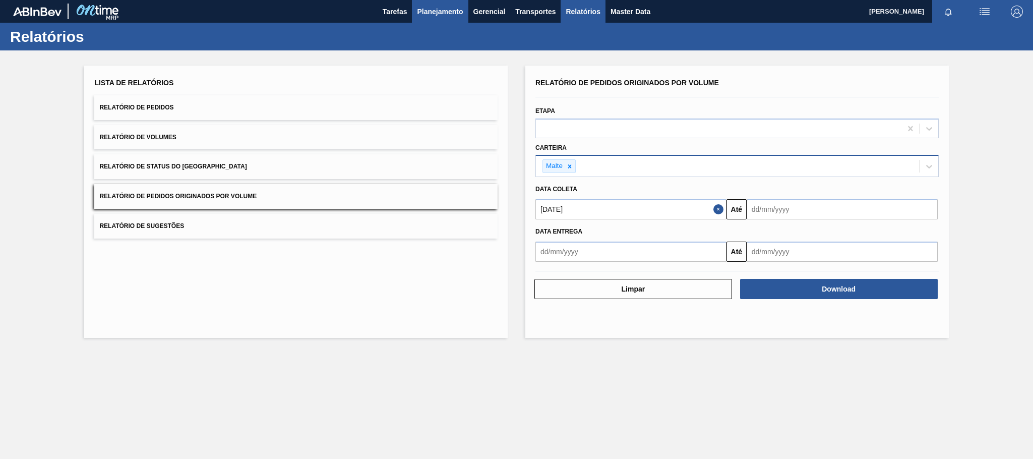
click at [425, 8] on span "Planejamento" at bounding box center [440, 12] width 46 height 12
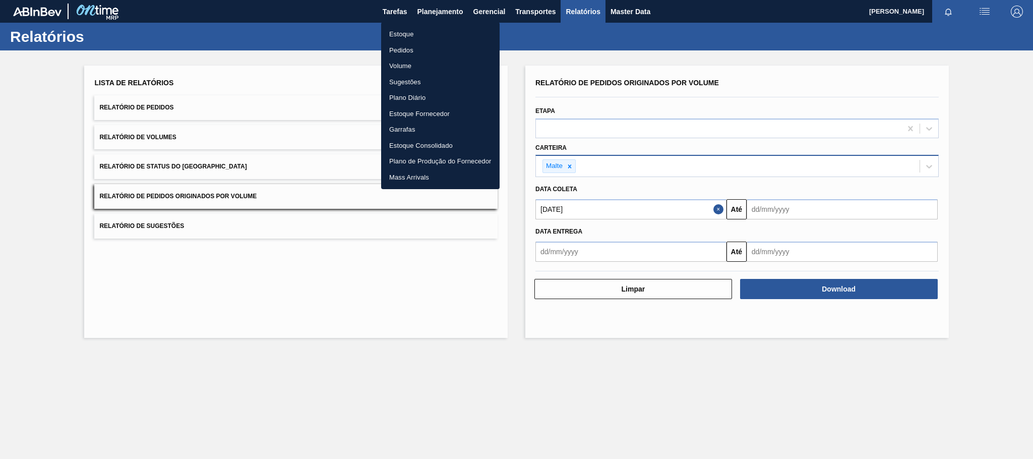
click at [402, 35] on li "Estoque" at bounding box center [440, 34] width 118 height 16
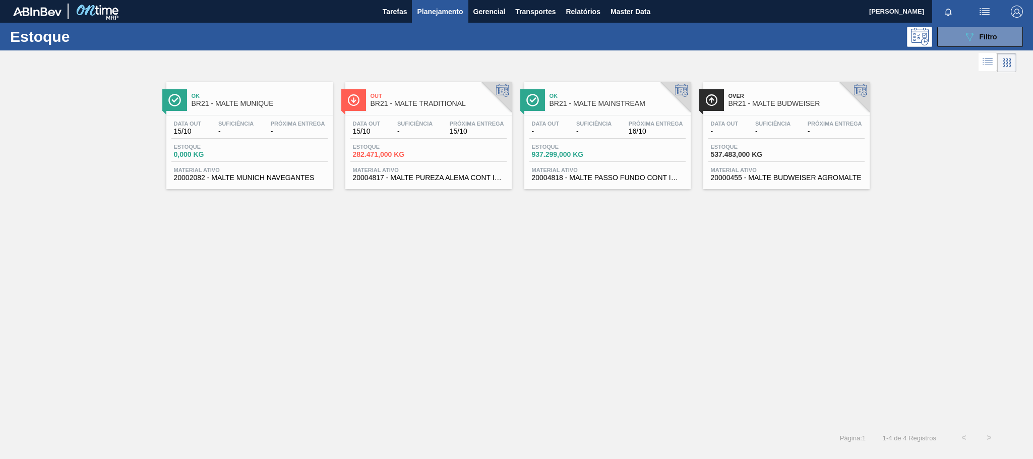
click at [604, 117] on div "Data out - Suficiência - Próxima Entrega 16/10 Estoque 937.299,000 KG Material …" at bounding box center [607, 149] width 166 height 69
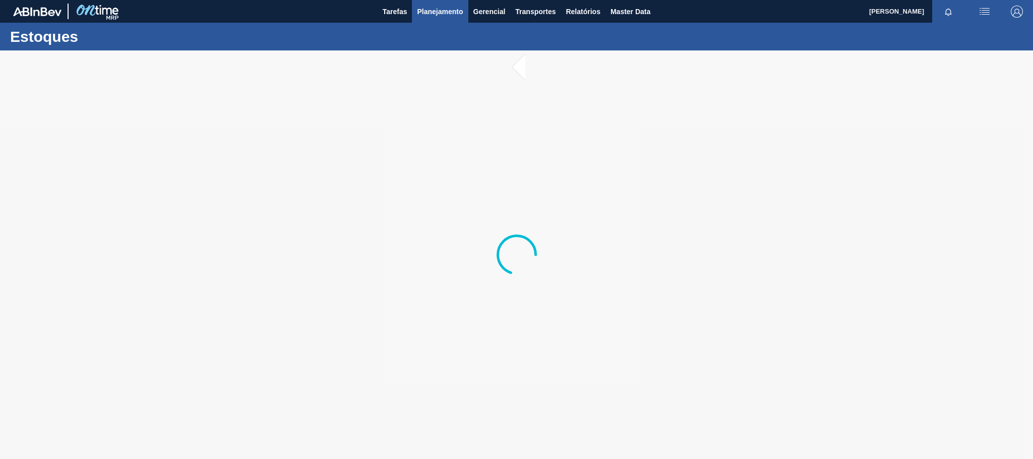
click at [443, 3] on button "Planejamento" at bounding box center [440, 11] width 56 height 23
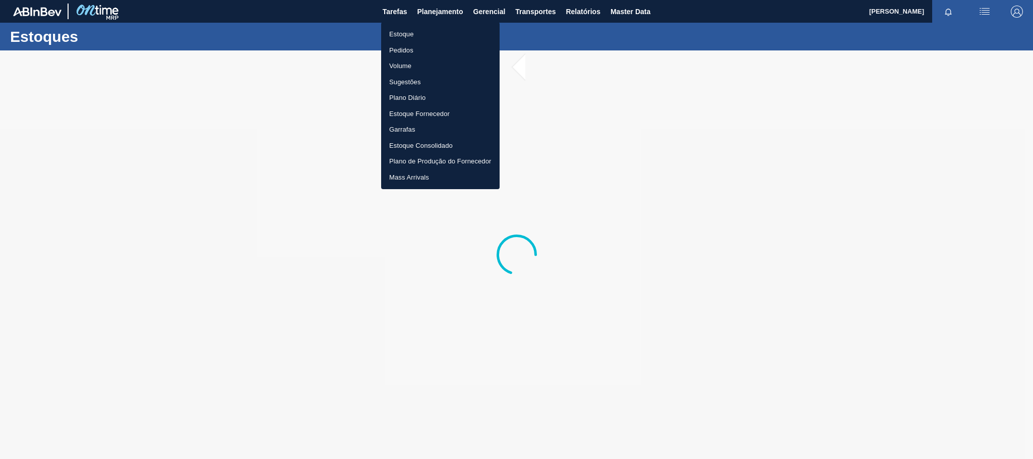
click at [401, 29] on li "Estoque" at bounding box center [440, 34] width 118 height 16
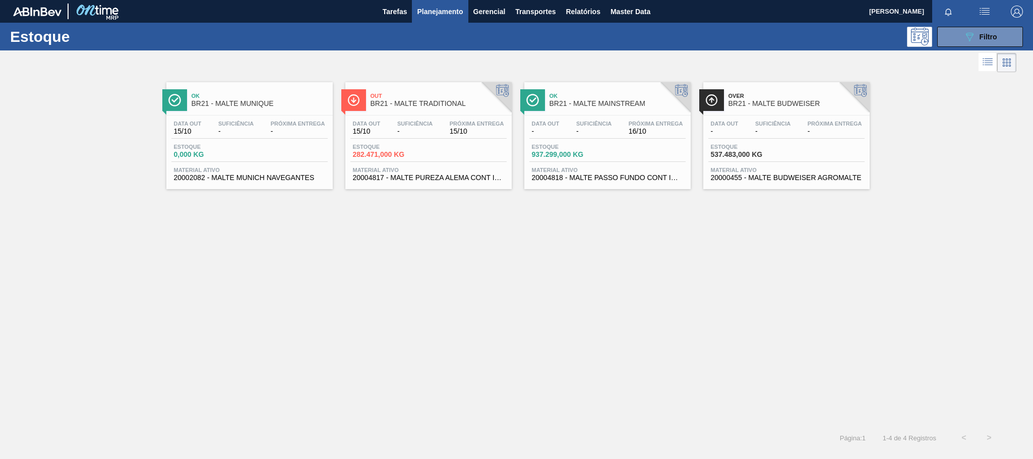
click at [596, 137] on div "Data out - Suficiência - Próxima Entrega 16/10" at bounding box center [607, 130] width 156 height 18
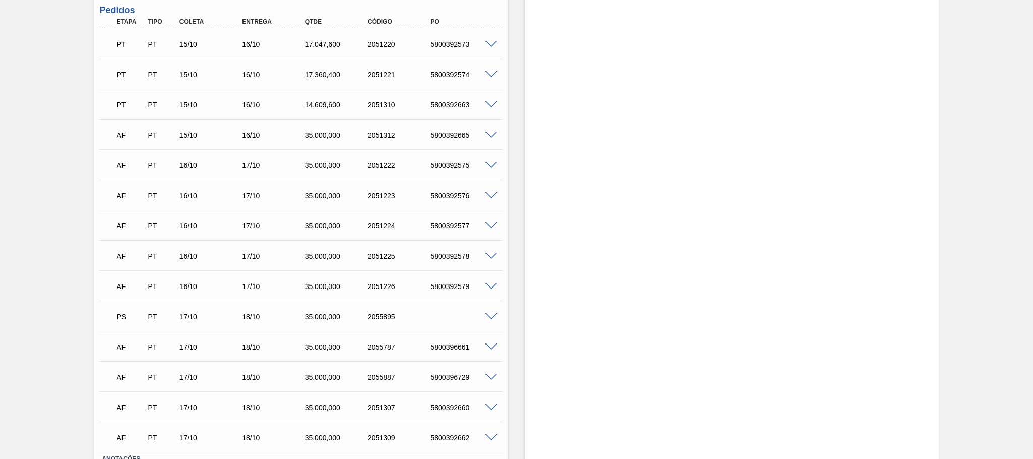
scroll to position [457, 0]
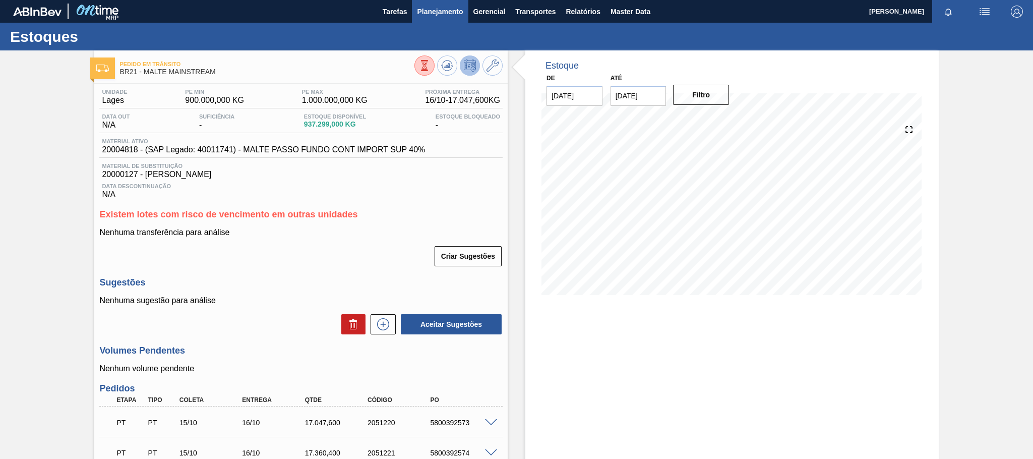
click at [430, 11] on span "Planejamento" at bounding box center [440, 12] width 46 height 12
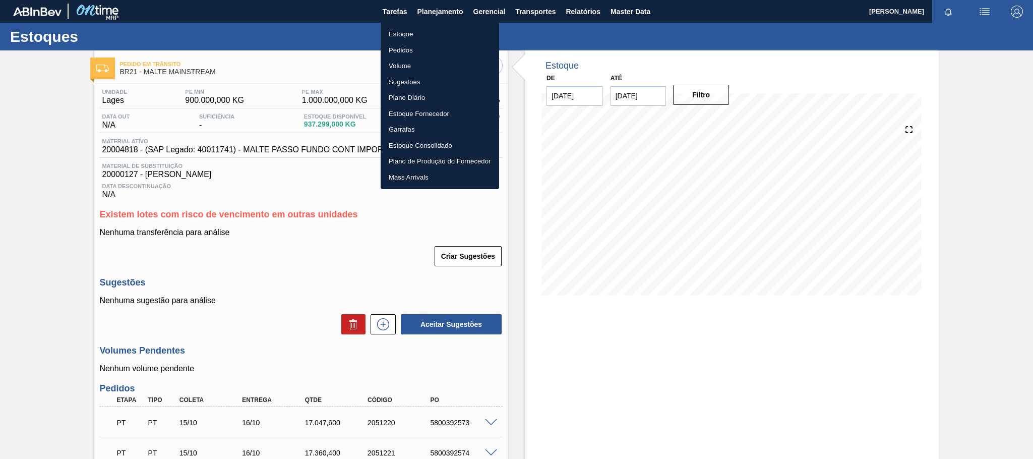
click at [401, 67] on li "Volume" at bounding box center [440, 66] width 118 height 16
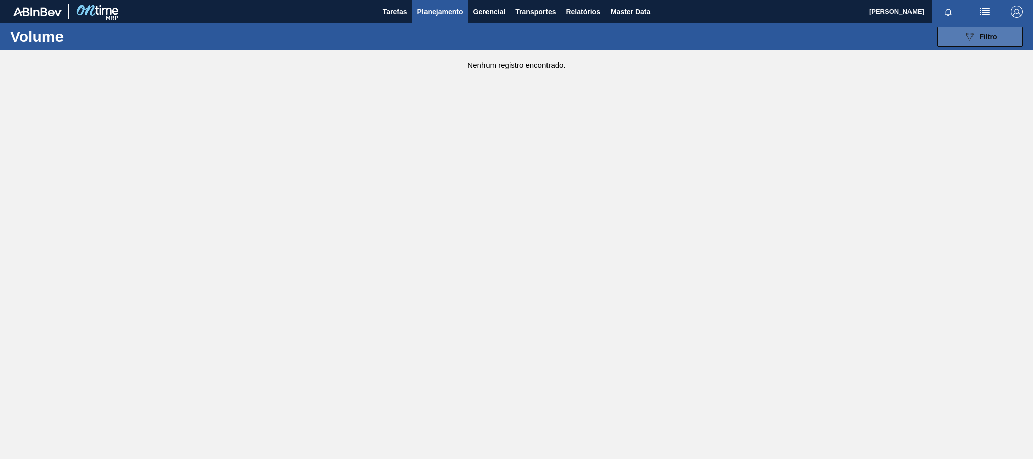
click at [984, 28] on button "089F7B8B-B2A5-4AFE-B5C0-19BA573D28AC Filtro" at bounding box center [980, 37] width 86 height 20
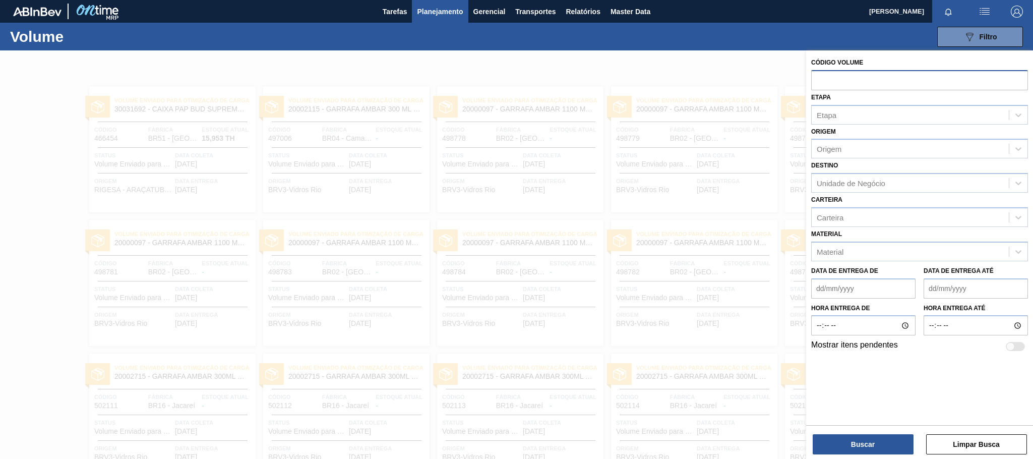
click at [841, 85] on input "text" at bounding box center [919, 79] width 217 height 19
paste input "630840"
type input "630840"
click at [876, 444] on button "Buscar" at bounding box center [863, 444] width 101 height 20
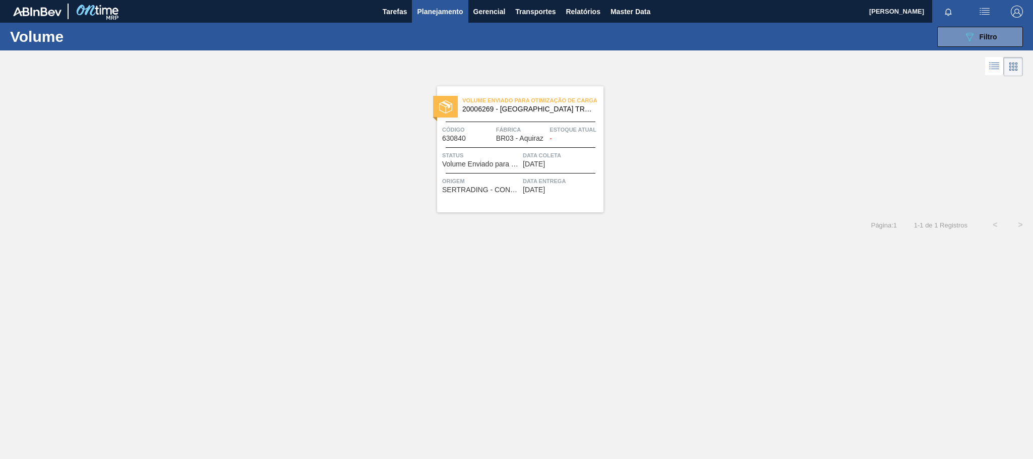
click at [545, 102] on span "Volume Enviado Para Otimização de Carga" at bounding box center [532, 100] width 141 height 10
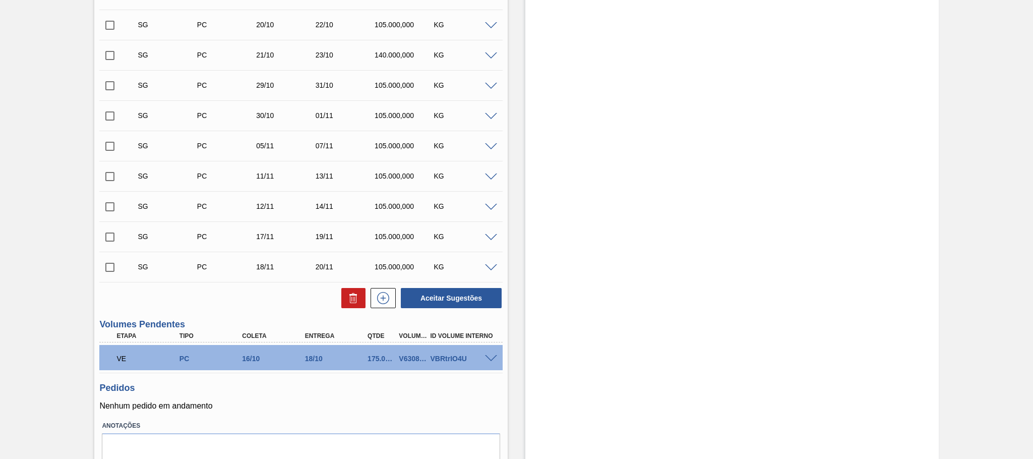
scroll to position [348, 0]
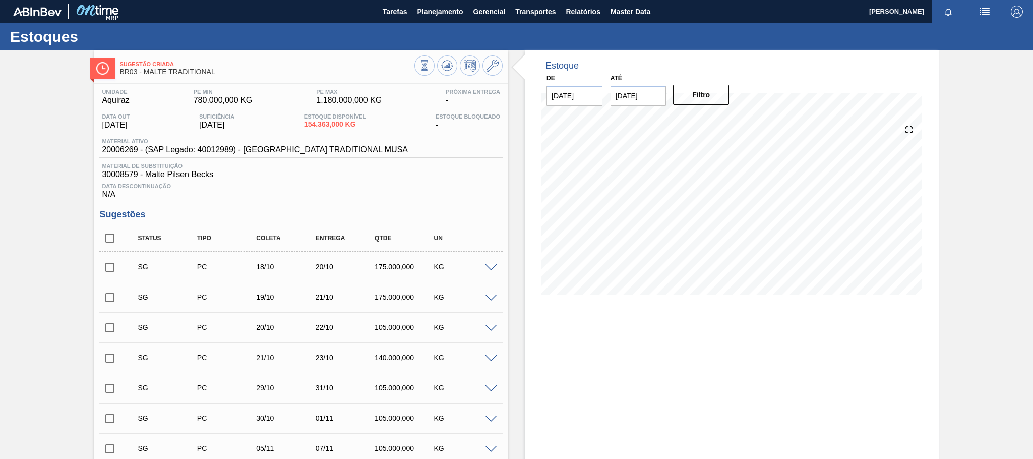
scroll to position [348, 0]
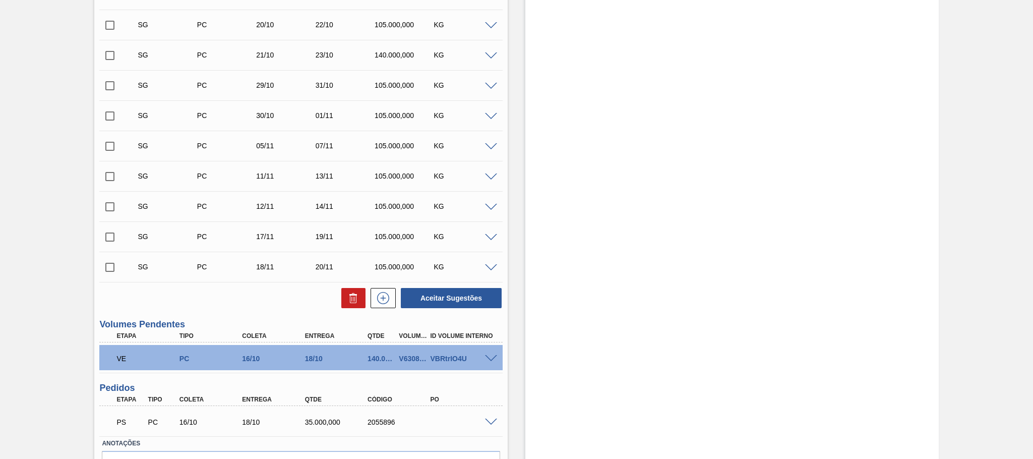
scroll to position [367, 0]
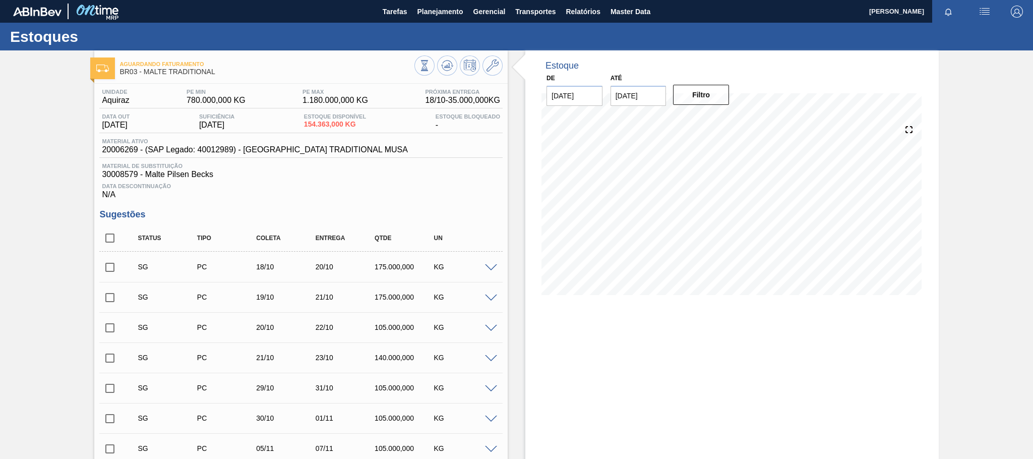
scroll to position [367, 0]
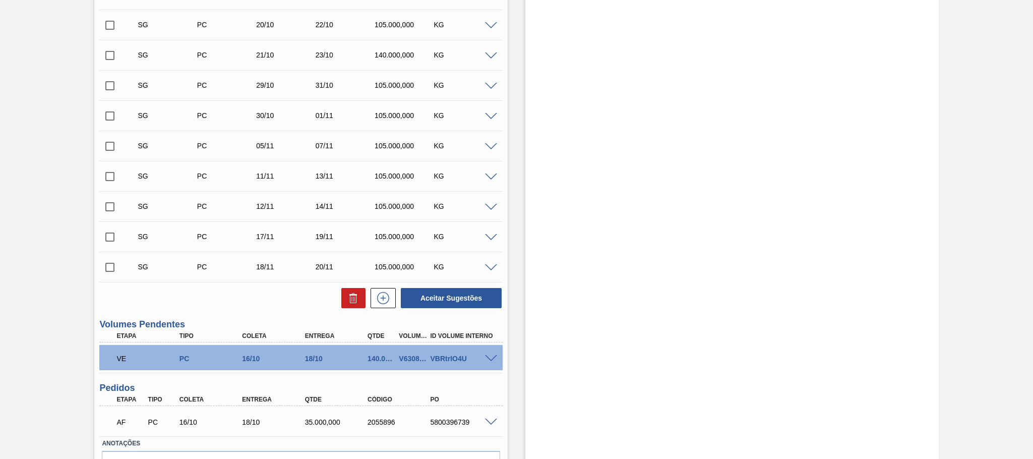
scroll to position [367, 0]
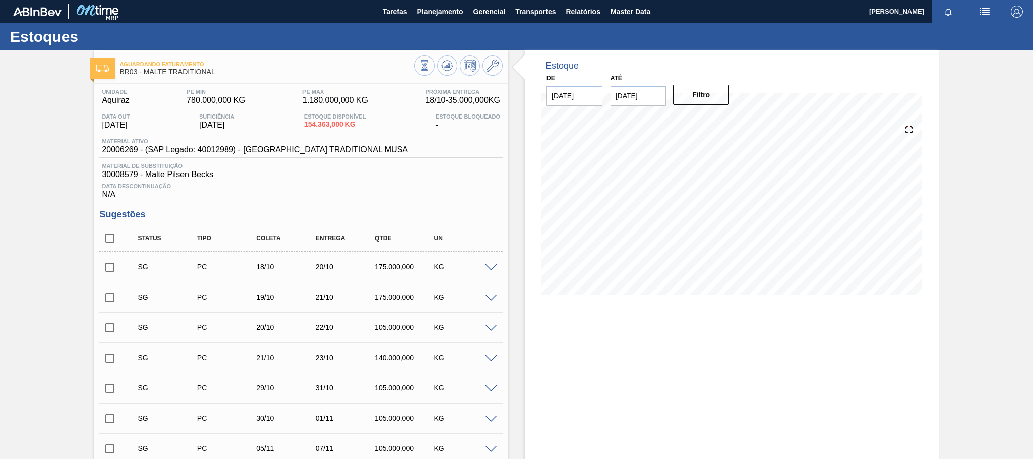
scroll to position [367, 0]
click at [593, 8] on span "Relatórios" at bounding box center [583, 12] width 34 height 12
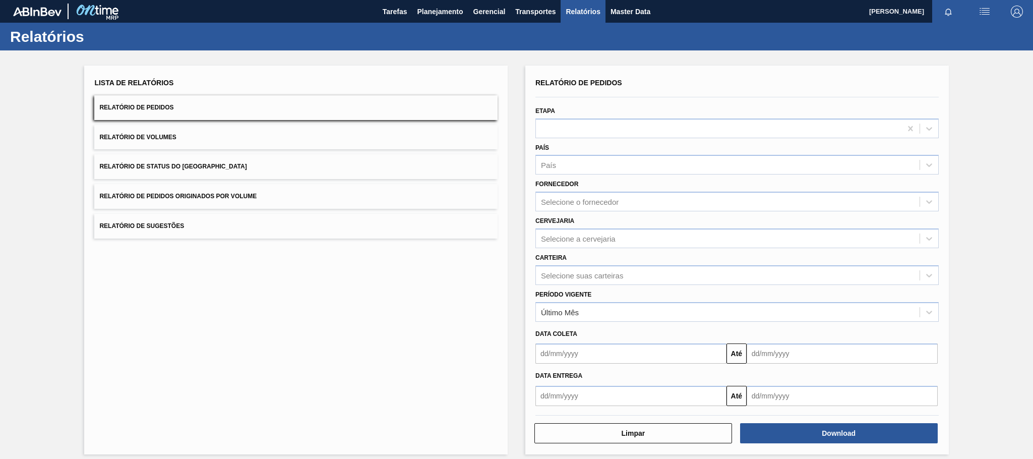
click at [182, 188] on button "Relatório de Pedidos Originados por Volume" at bounding box center [295, 196] width 403 height 25
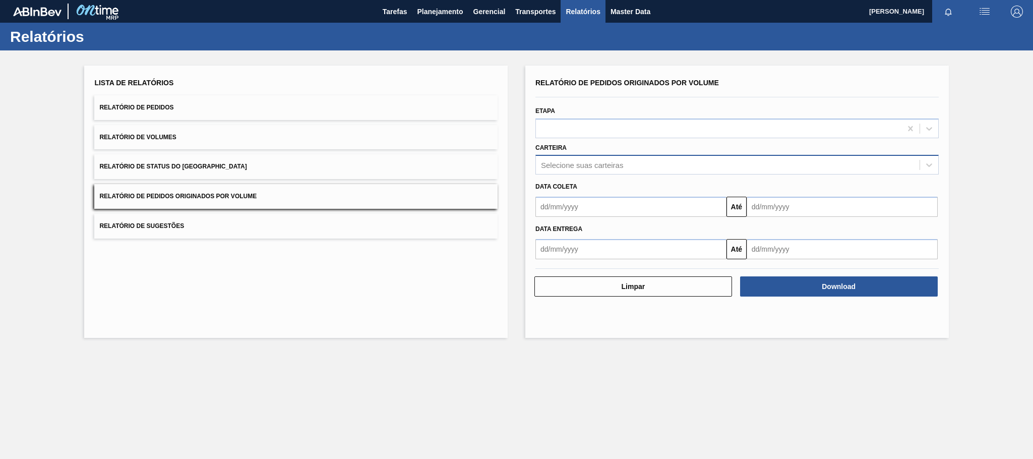
click at [605, 159] on div "Selecione suas carteiras" at bounding box center [728, 165] width 384 height 15
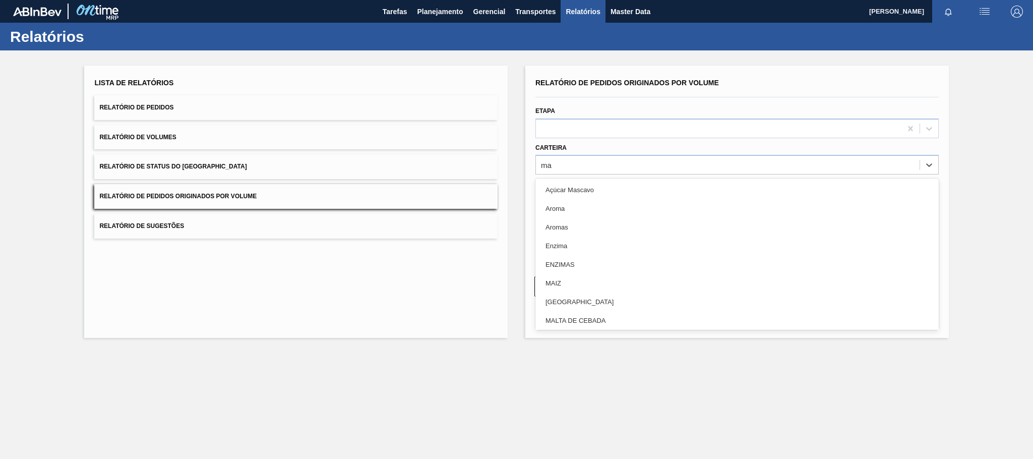
type input "mal"
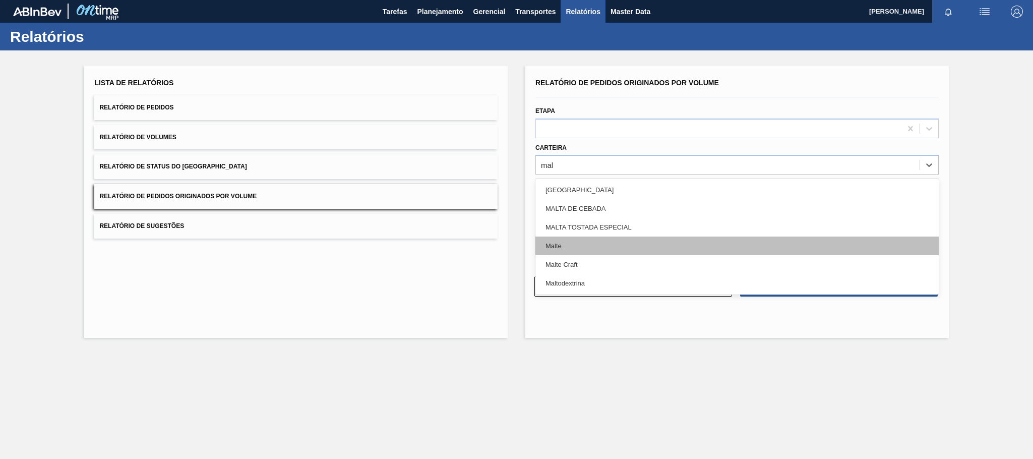
click at [558, 248] on div "Malte" at bounding box center [736, 245] width 403 height 19
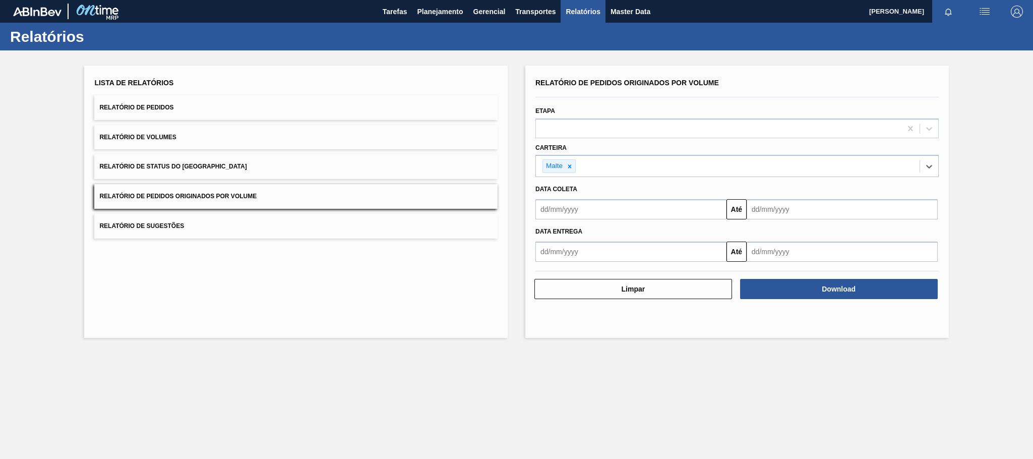
click at [585, 214] on input "text" at bounding box center [630, 209] width 191 height 20
type input "01/01/2025"
click at [599, 267] on div "1" at bounding box center [596, 266] width 14 height 14
click at [800, 299] on div "Download" at bounding box center [840, 289] width 206 height 22
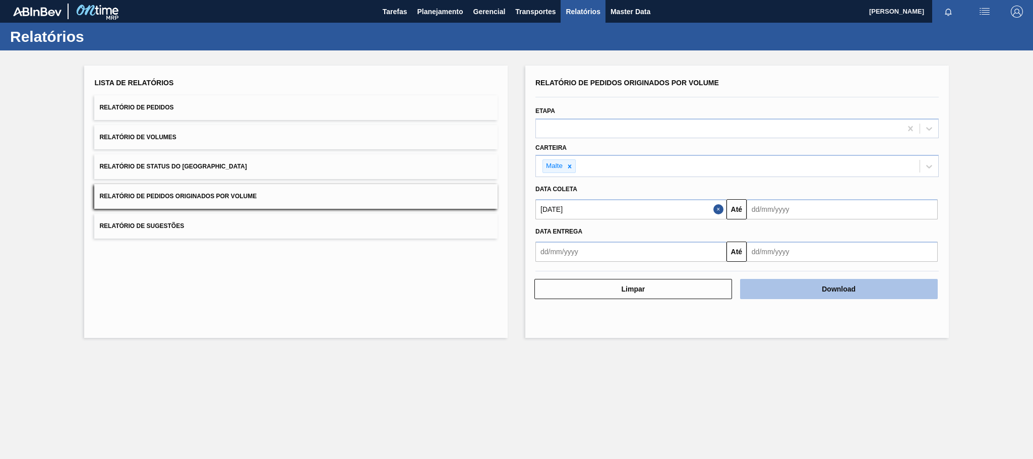
click at [802, 293] on button "Download" at bounding box center [839, 289] width 198 height 20
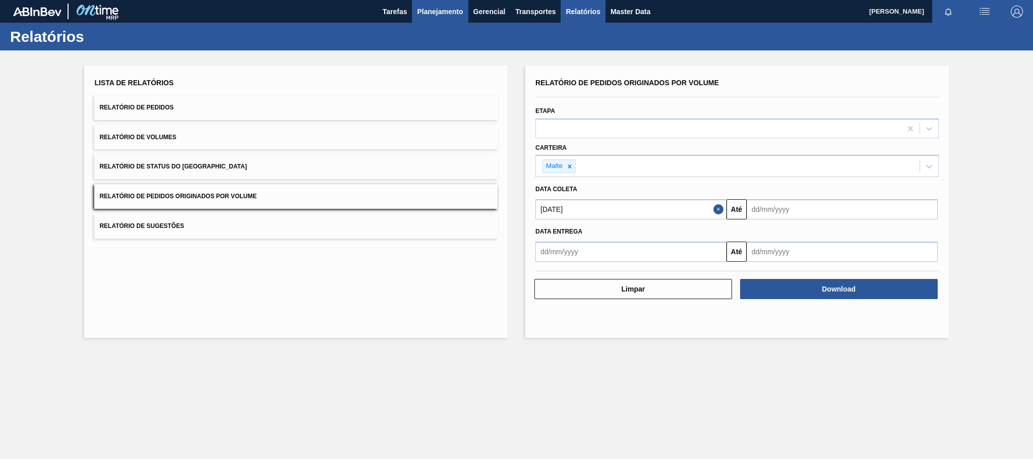
click at [417, 11] on span "Planejamento" at bounding box center [440, 12] width 46 height 12
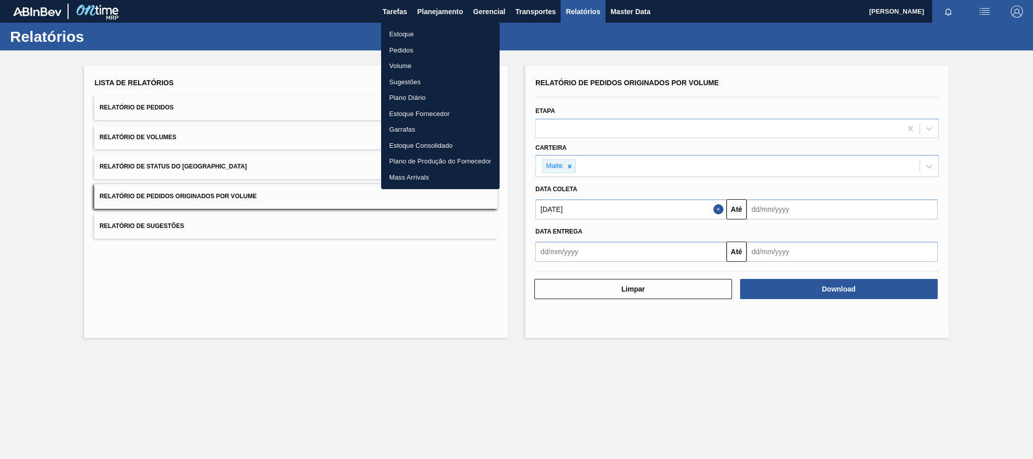
click at [412, 33] on li "Estoque" at bounding box center [440, 34] width 118 height 16
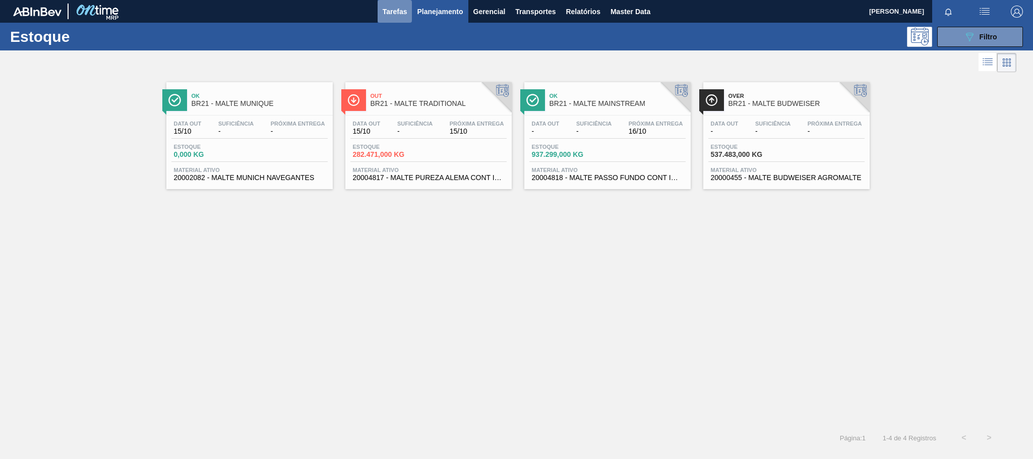
click at [397, 11] on span "Tarefas" at bounding box center [395, 12] width 25 height 12
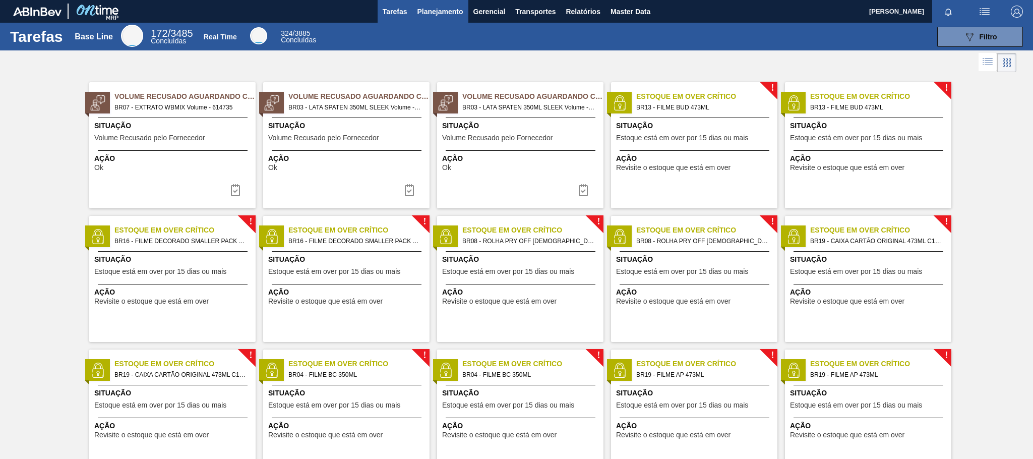
click at [437, 13] on span "Planejamento" at bounding box center [440, 12] width 46 height 12
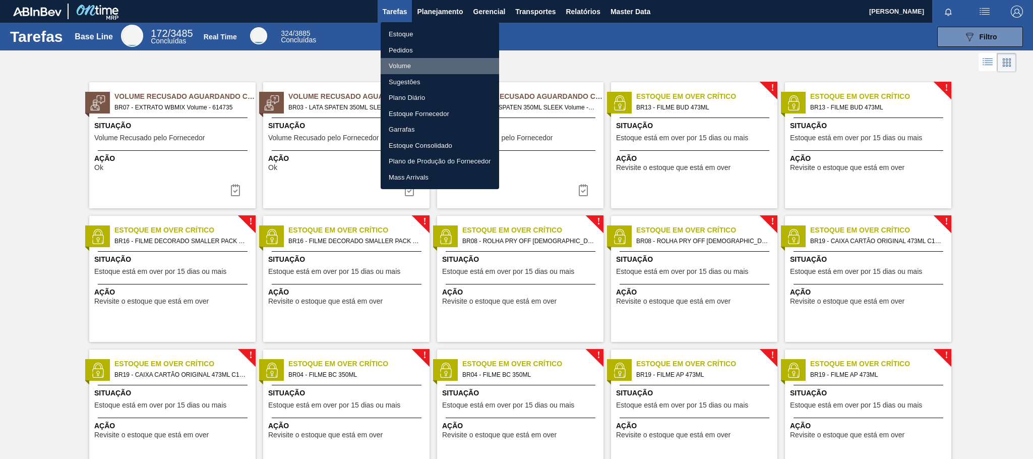
click at [395, 65] on li "Volume" at bounding box center [440, 66] width 118 height 16
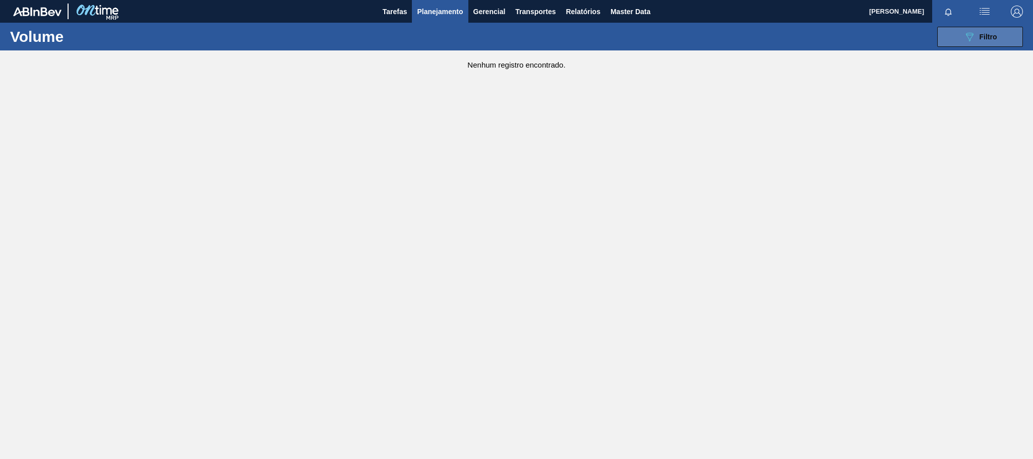
click at [952, 38] on button "089F7B8B-B2A5-4AFE-B5C0-19BA573D28AC Filtro" at bounding box center [980, 37] width 86 height 20
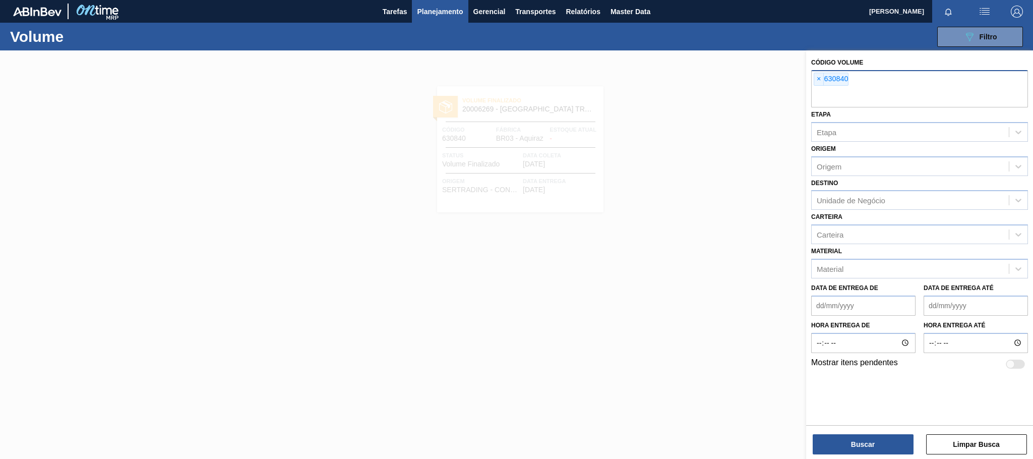
click at [855, 97] on input "text" at bounding box center [919, 97] width 217 height 19
paste input "V630844"
type input "V630844"
click at [822, 79] on span "×" at bounding box center [819, 79] width 10 height 12
click at [856, 444] on button "Buscar" at bounding box center [863, 444] width 101 height 20
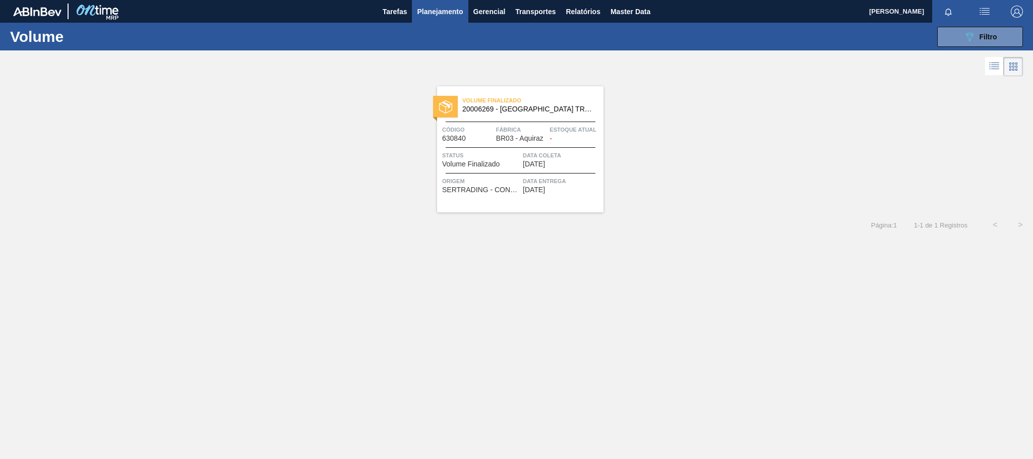
click at [502, 106] on span "20006269 - MALTA TRADITIONAL MUSA" at bounding box center [528, 109] width 133 height 8
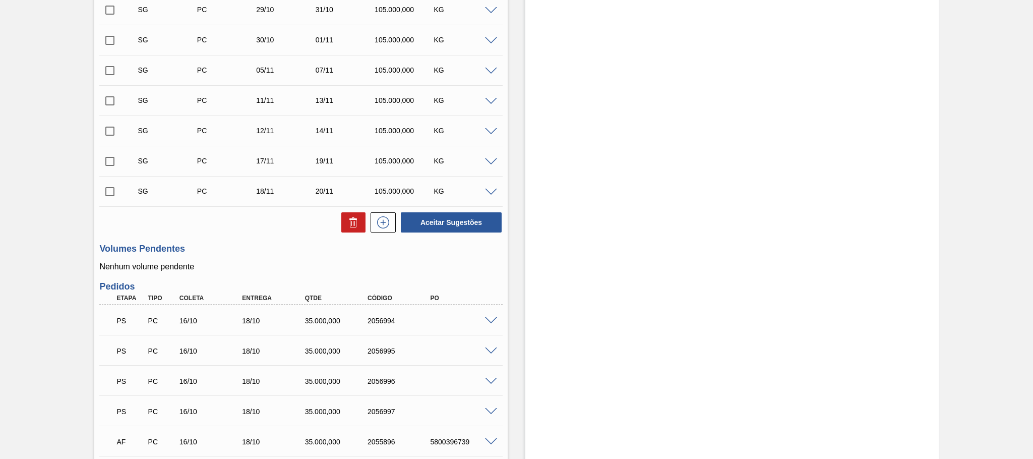
scroll to position [462, 0]
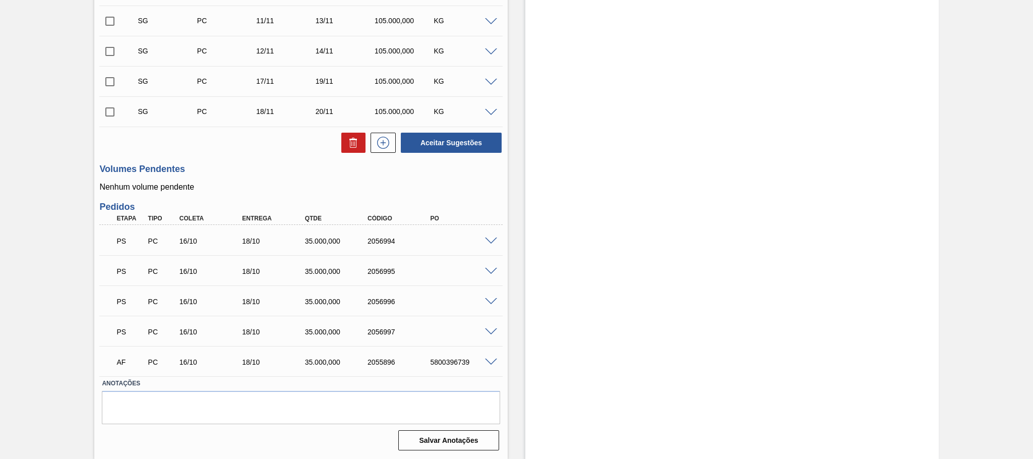
scroll to position [386, 0]
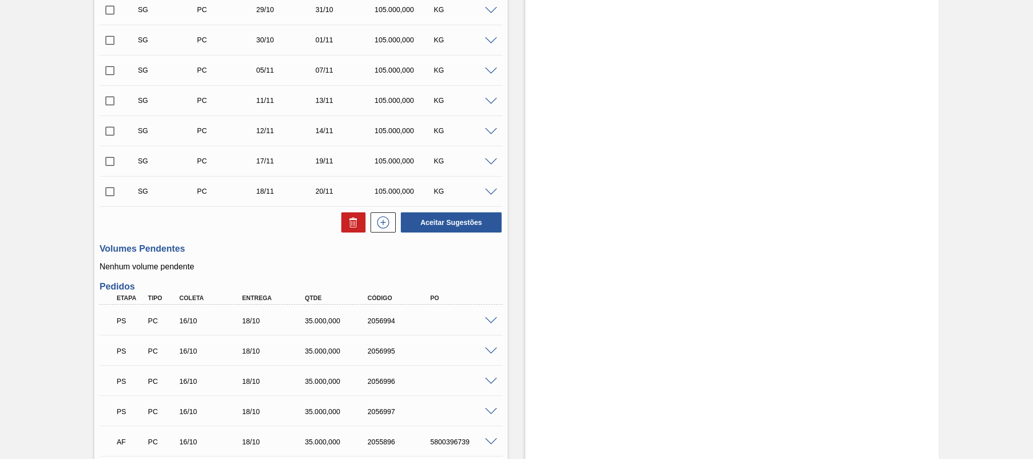
scroll to position [462, 0]
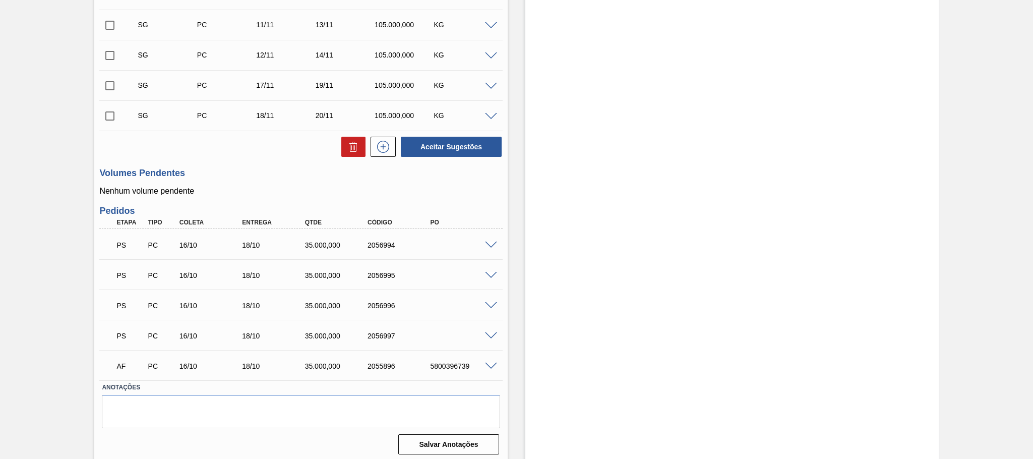
scroll to position [462, 0]
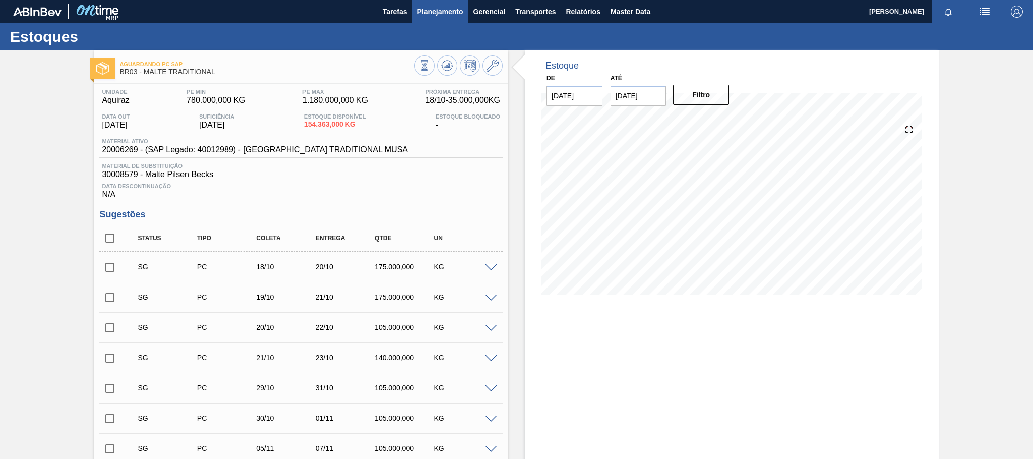
click at [432, 11] on span "Planejamento" at bounding box center [440, 12] width 46 height 12
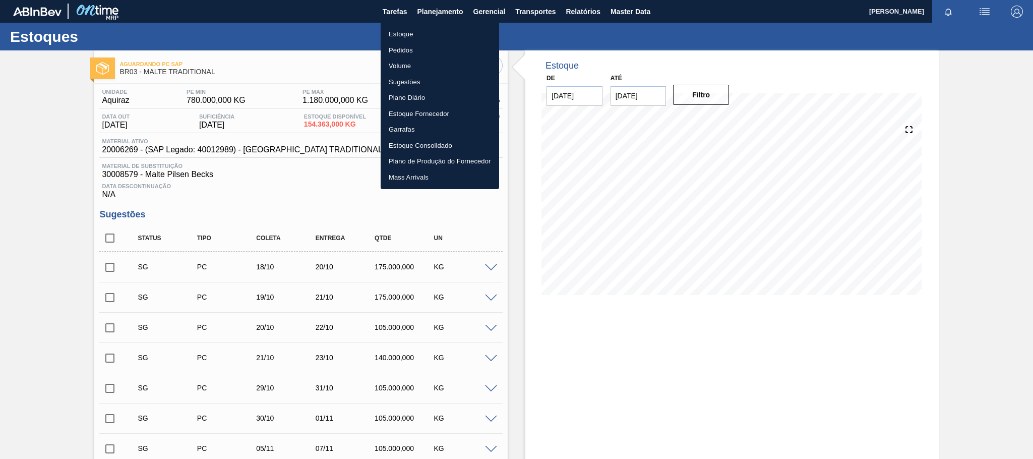
click at [409, 65] on li "Volume" at bounding box center [440, 66] width 118 height 16
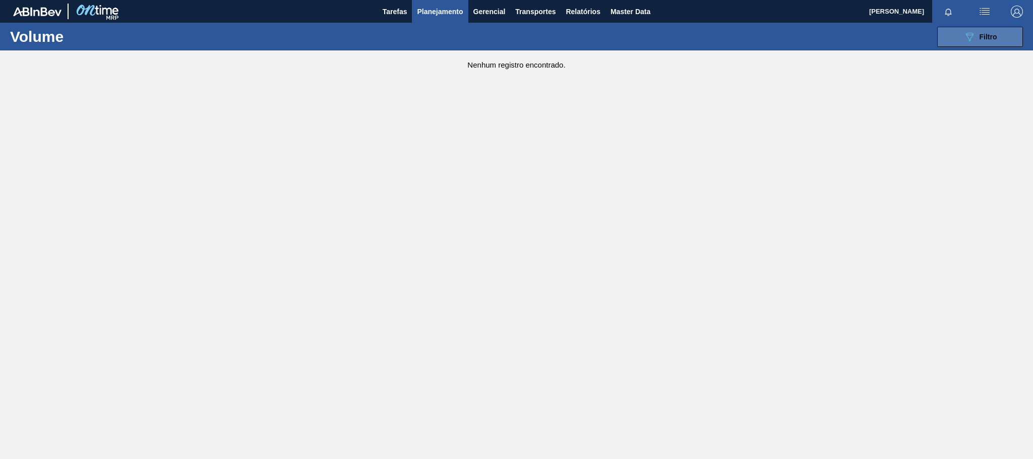
click at [973, 35] on icon at bounding box center [970, 37] width 8 height 9
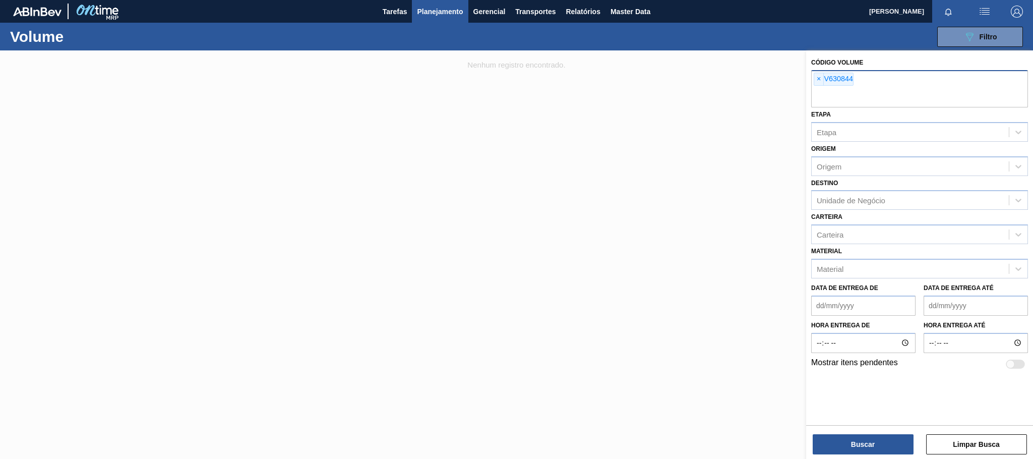
click at [827, 91] on input "text" at bounding box center [919, 97] width 217 height 19
paste input "630841"
type input "630841"
click at [861, 434] on button "Buscar" at bounding box center [863, 444] width 101 height 20
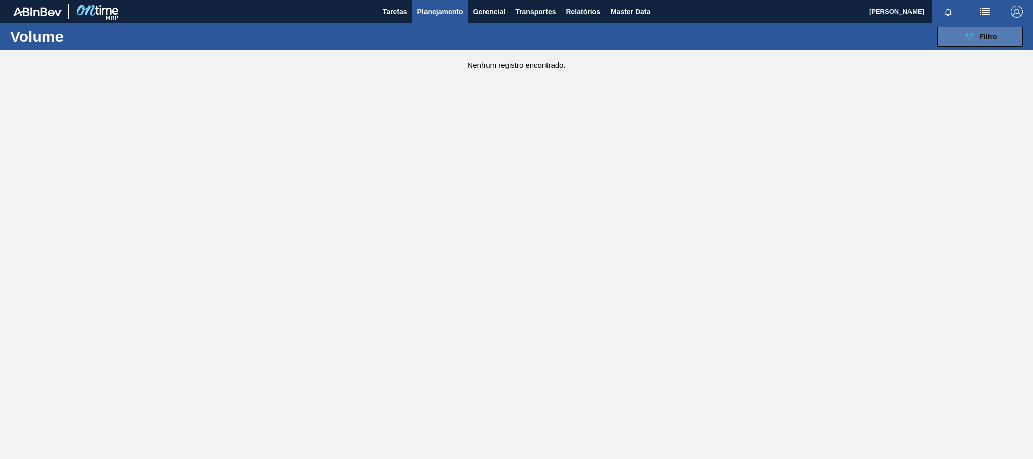
click at [970, 38] on icon "089F7B8B-B2A5-4AFE-B5C0-19BA573D28AC" at bounding box center [970, 37] width 12 height 12
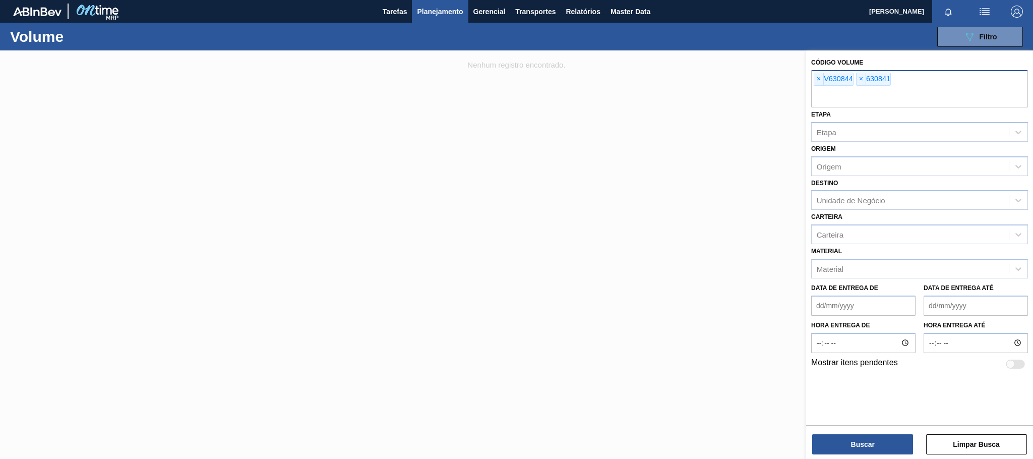
click at [873, 82] on div "× 630841" at bounding box center [873, 79] width 35 height 13
paste input "630841"
click at [815, 96] on input "630841" at bounding box center [919, 97] width 217 height 19
type input "V630841"
click at [885, 447] on button "Buscar" at bounding box center [863, 444] width 101 height 20
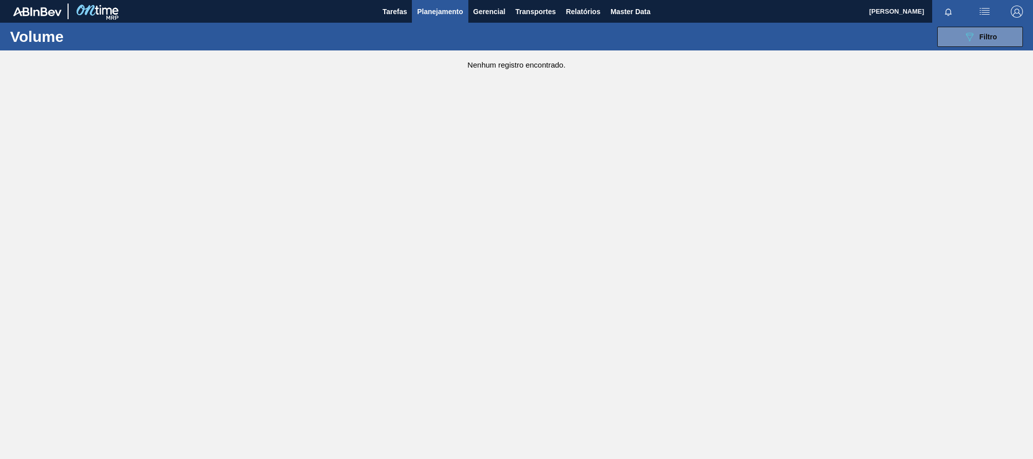
click at [446, 16] on span "Planejamento" at bounding box center [440, 12] width 46 height 12
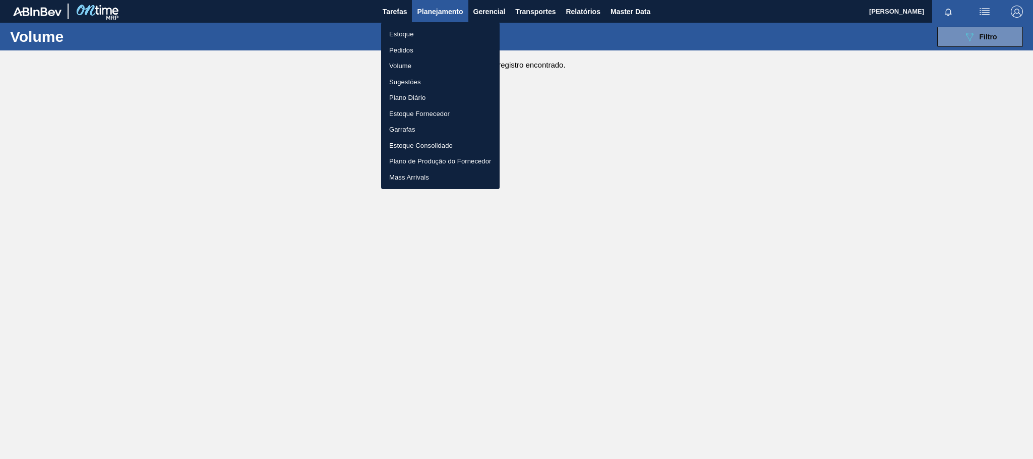
click at [406, 35] on li "Estoque" at bounding box center [440, 34] width 118 height 16
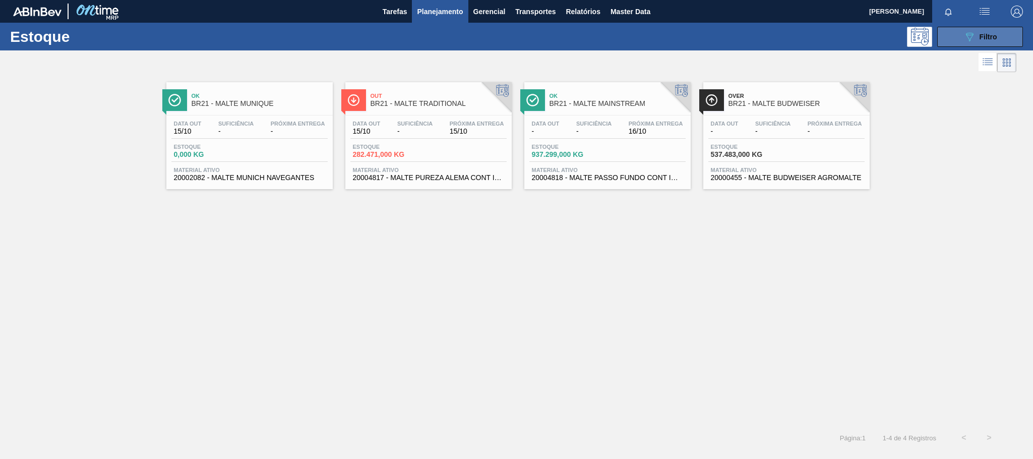
click at [986, 42] on div "089F7B8B-B2A5-4AFE-B5C0-19BA573D28AC Filtro" at bounding box center [981, 37] width 34 height 12
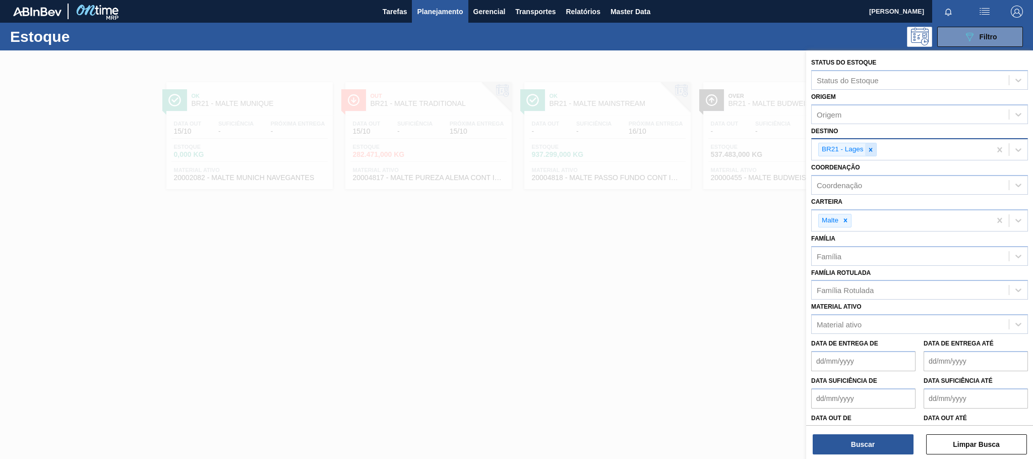
click at [871, 153] on div at bounding box center [870, 149] width 11 height 13
type input "camaçari"
click at [869, 168] on div "BR04 - Camaçari" at bounding box center [919, 173] width 217 height 19
click at [873, 448] on button "Buscar" at bounding box center [863, 444] width 101 height 20
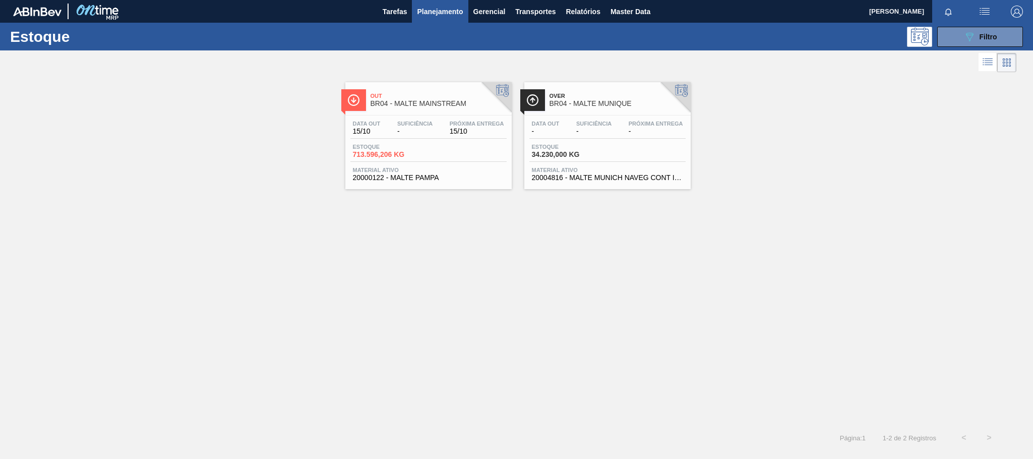
click at [394, 110] on div "Out BR04 - MALTE MAINSTREAM" at bounding box center [439, 100] width 136 height 23
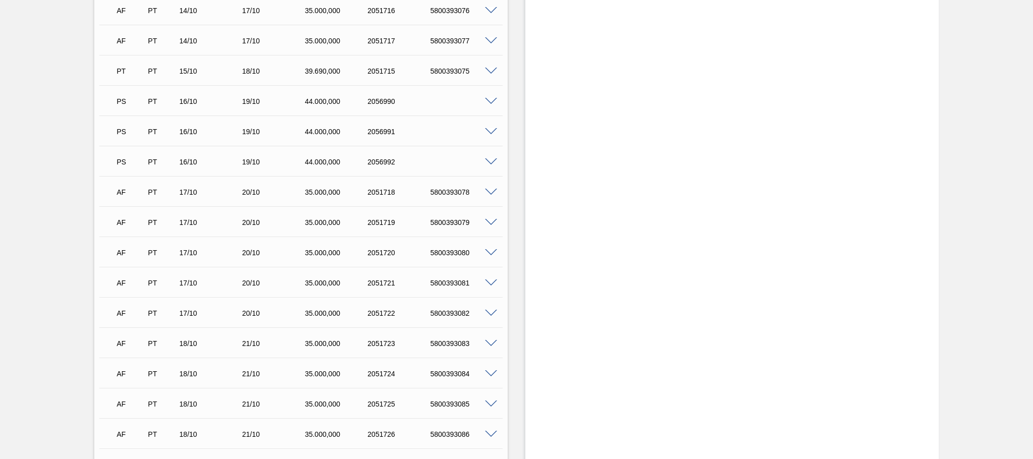
scroll to position [983, 0]
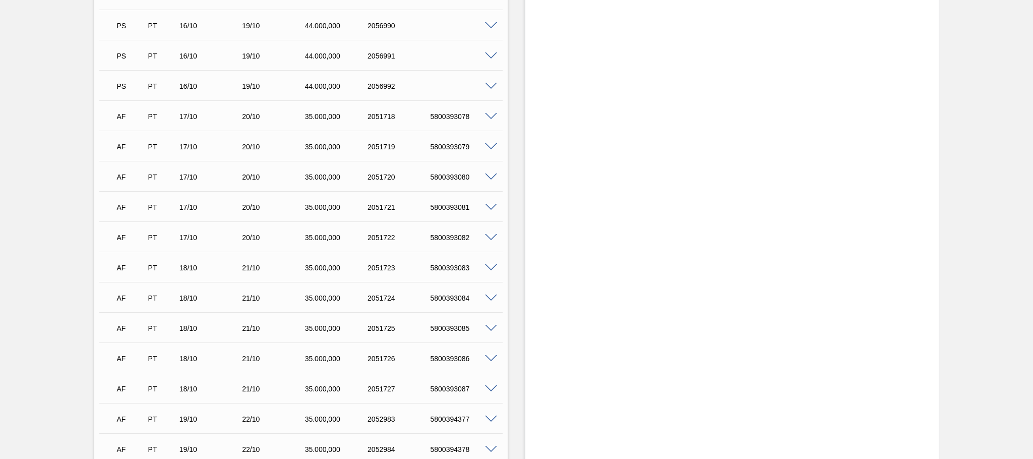
scroll to position [983, 0]
